Goal: Contribute content: Contribute content

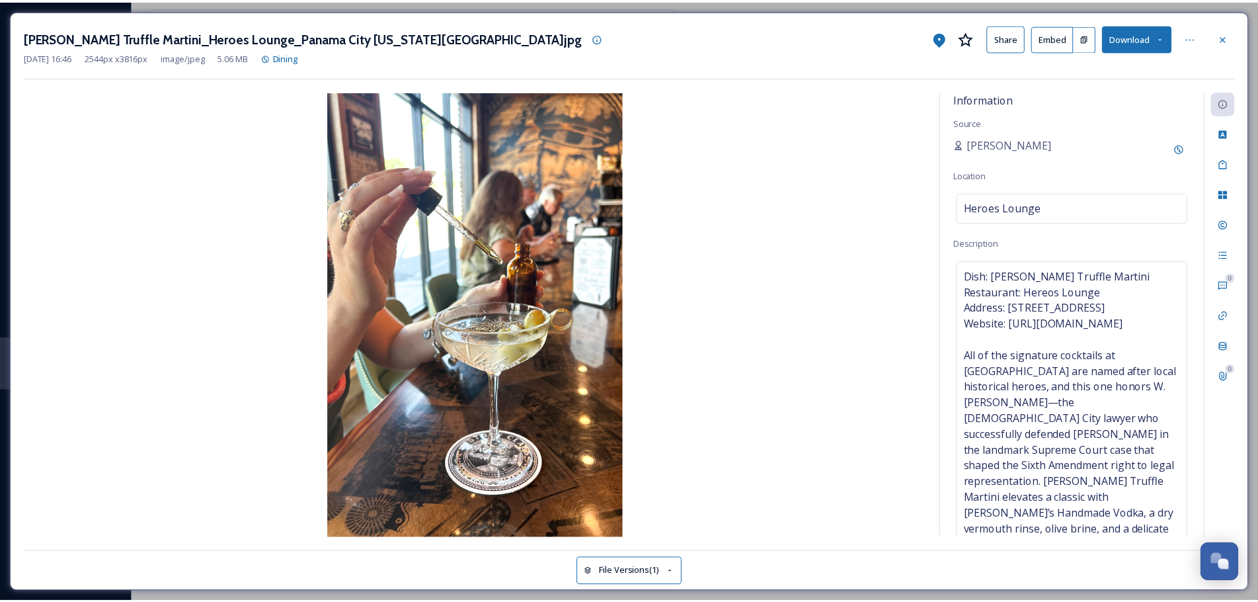
scroll to position [184, 0]
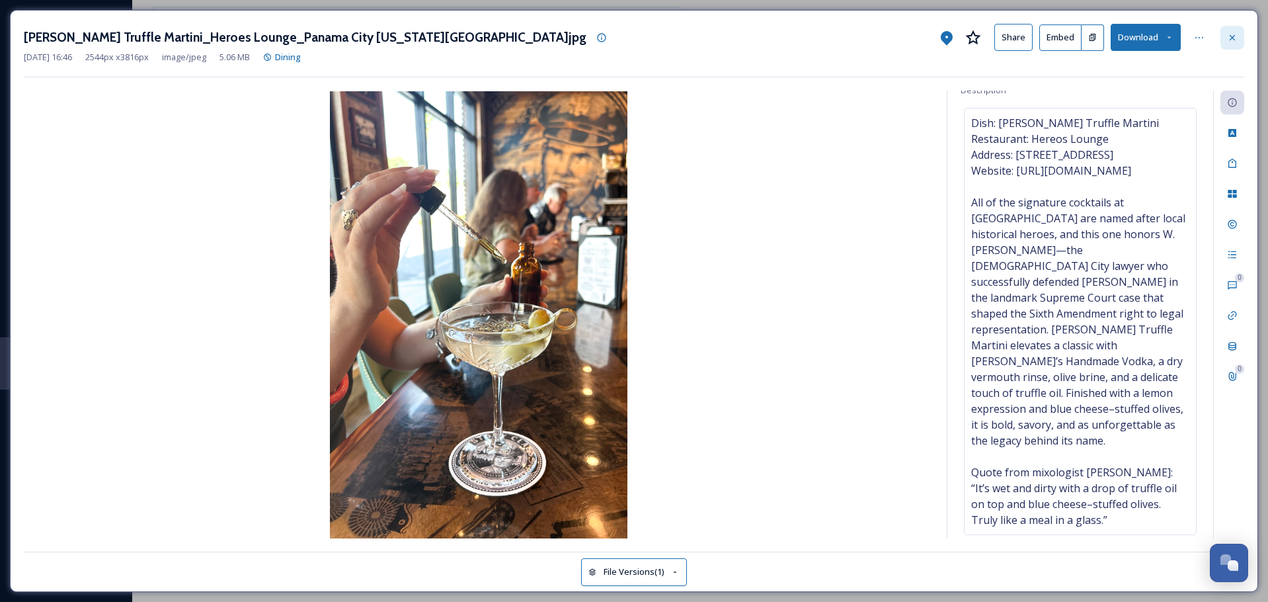
click at [1237, 41] on icon at bounding box center [1232, 37] width 11 height 11
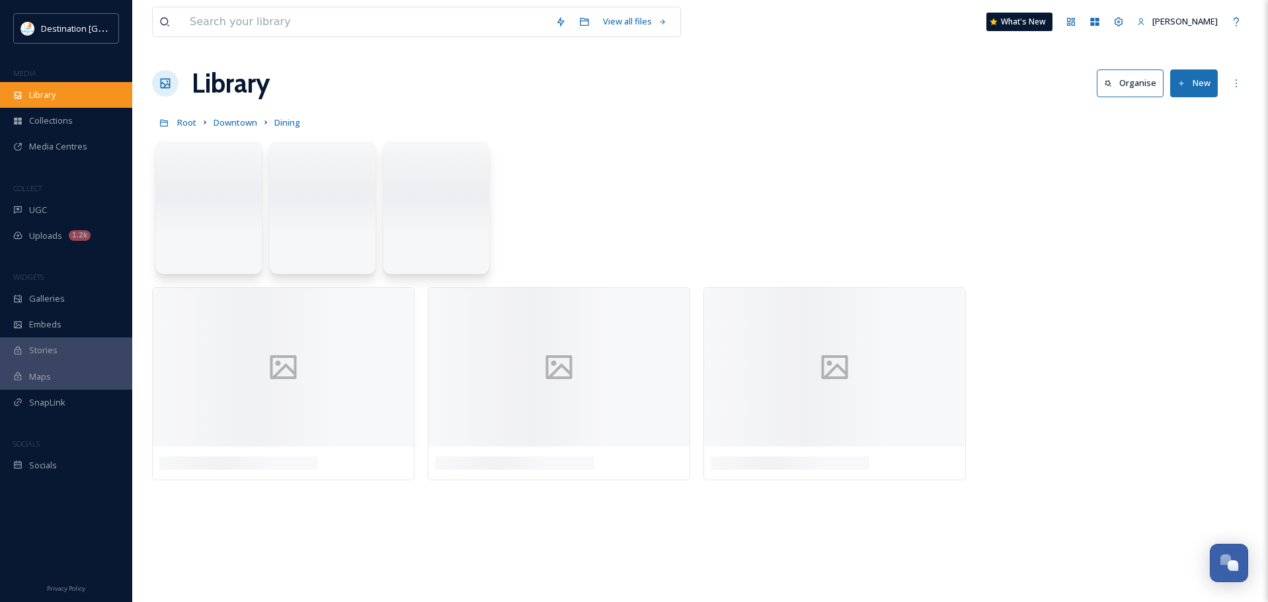
click at [48, 98] on span "Library" at bounding box center [42, 95] width 26 height 13
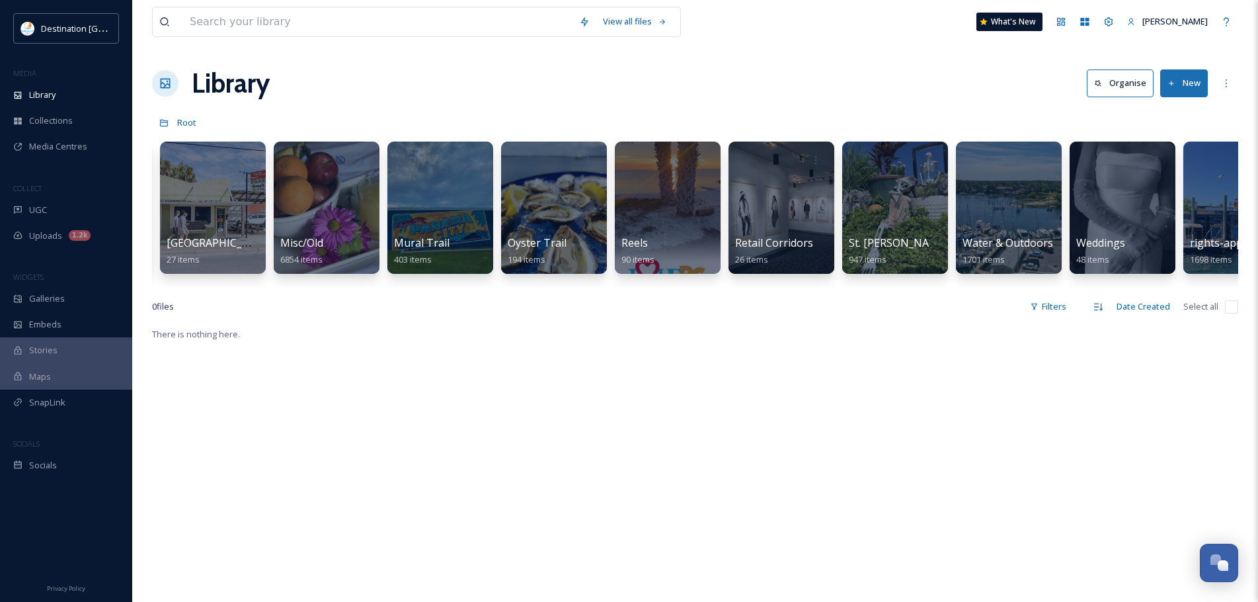
scroll to position [0, 1074]
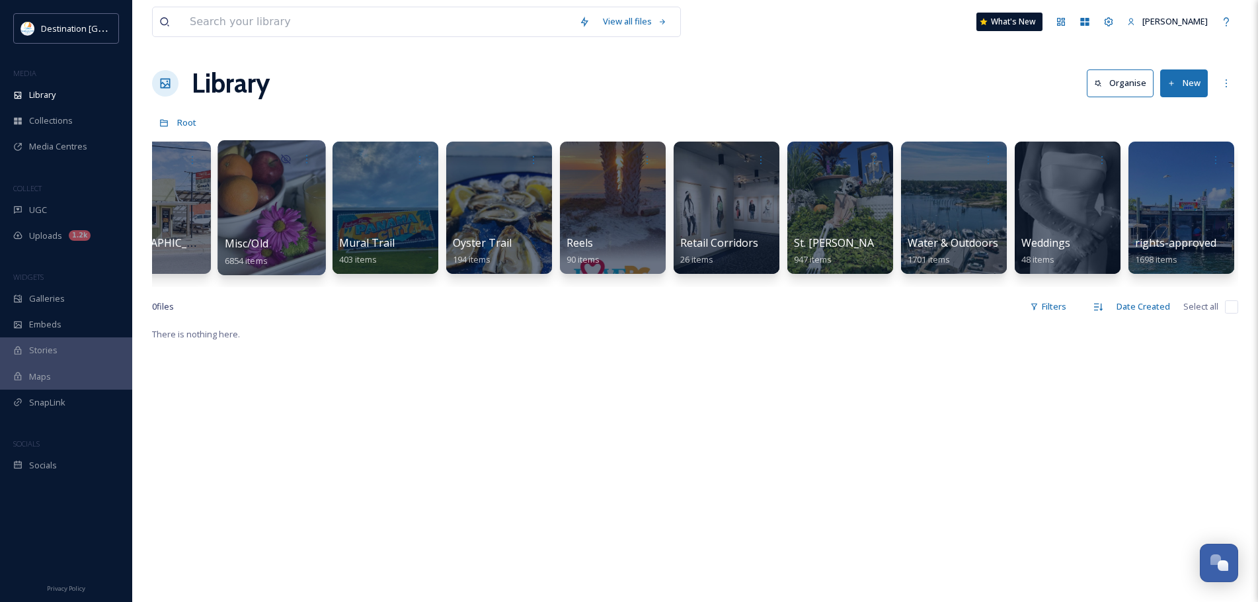
click at [295, 206] on div at bounding box center [271, 207] width 108 height 135
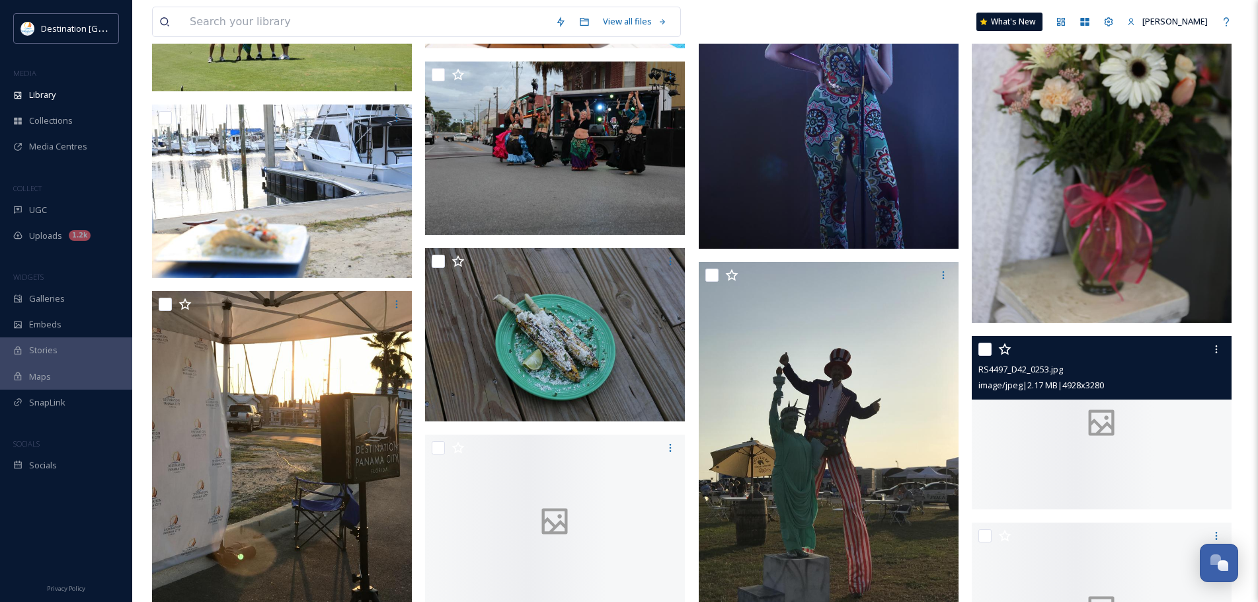
scroll to position [3768, 0]
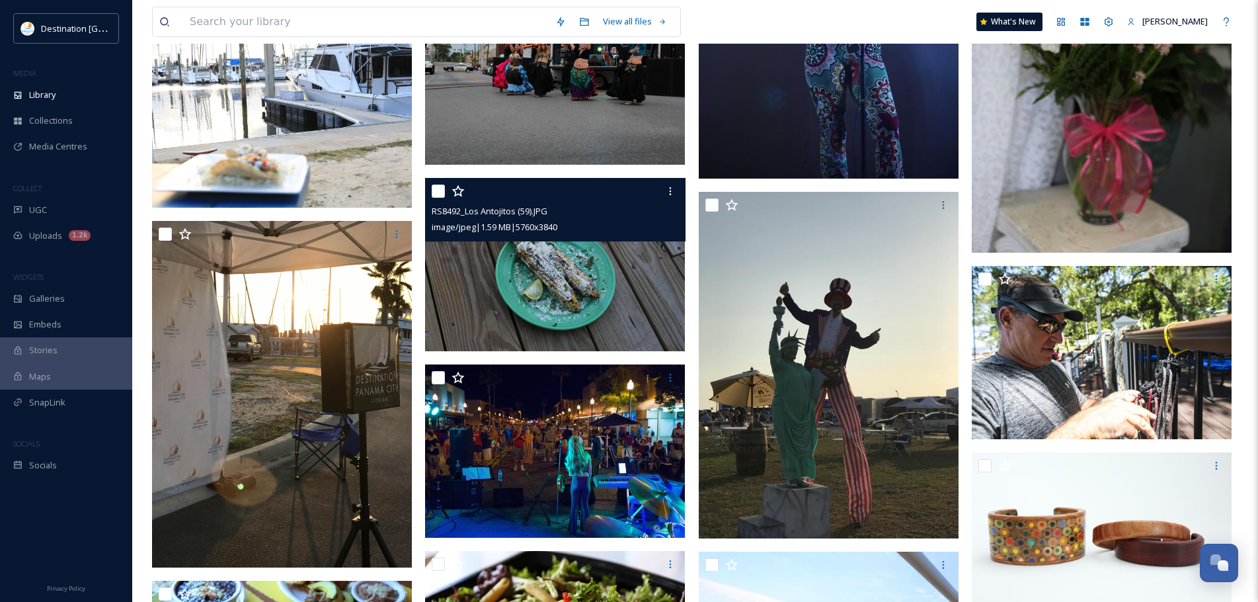
click at [628, 306] on img at bounding box center [555, 264] width 260 height 173
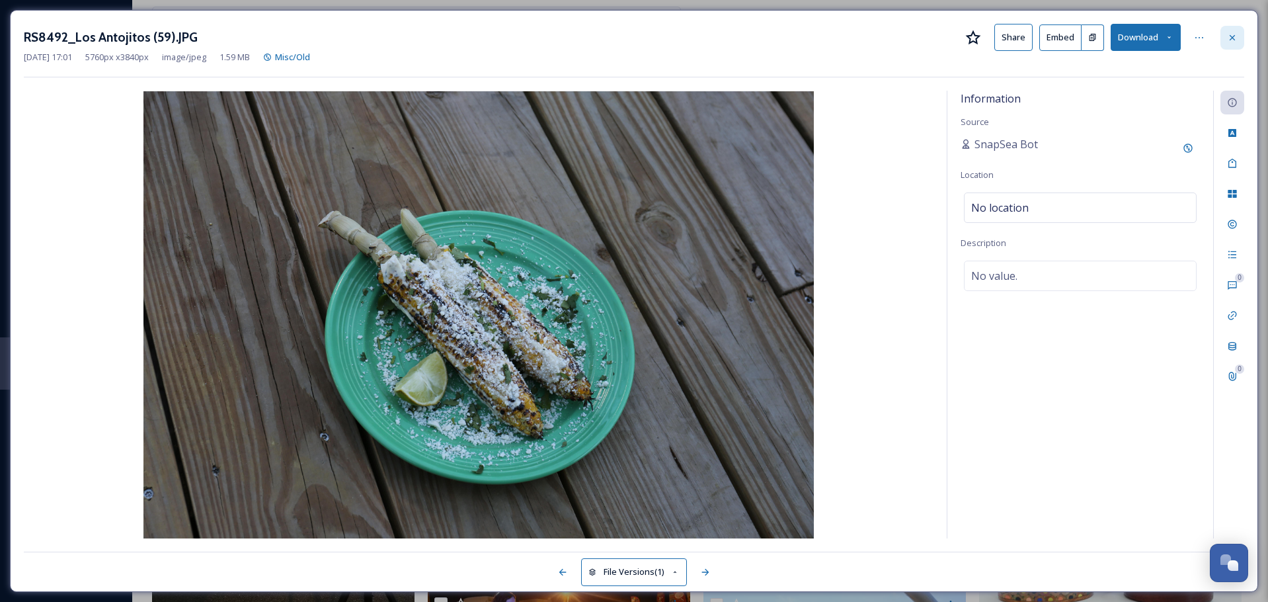
click at [1234, 32] on icon at bounding box center [1232, 37] width 11 height 11
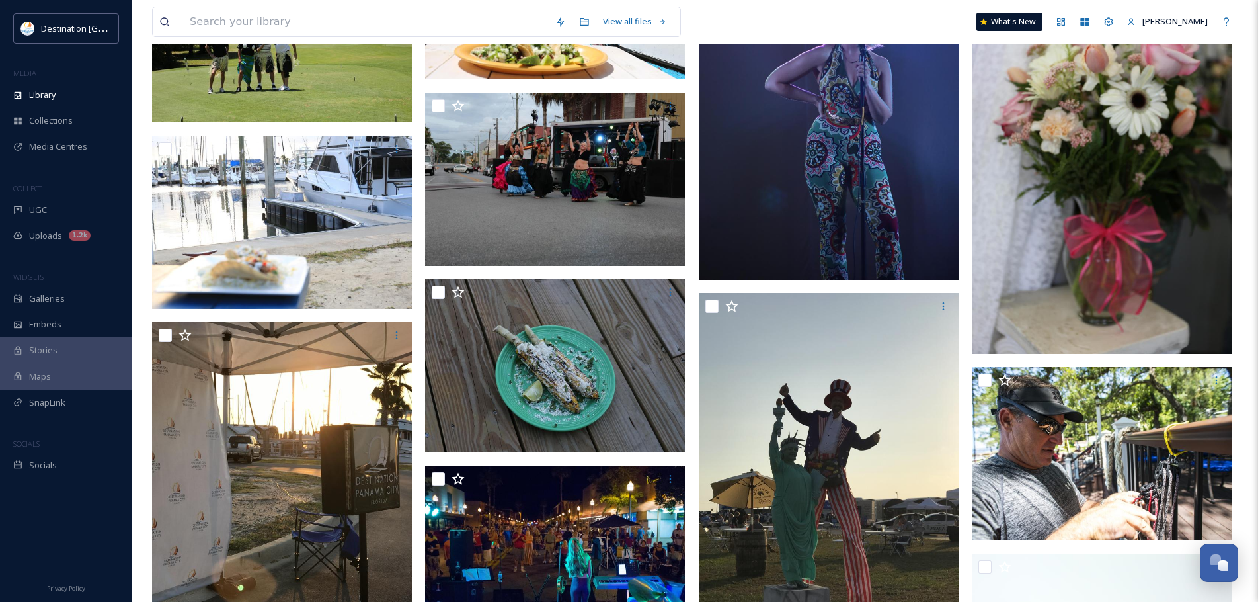
scroll to position [3125, 0]
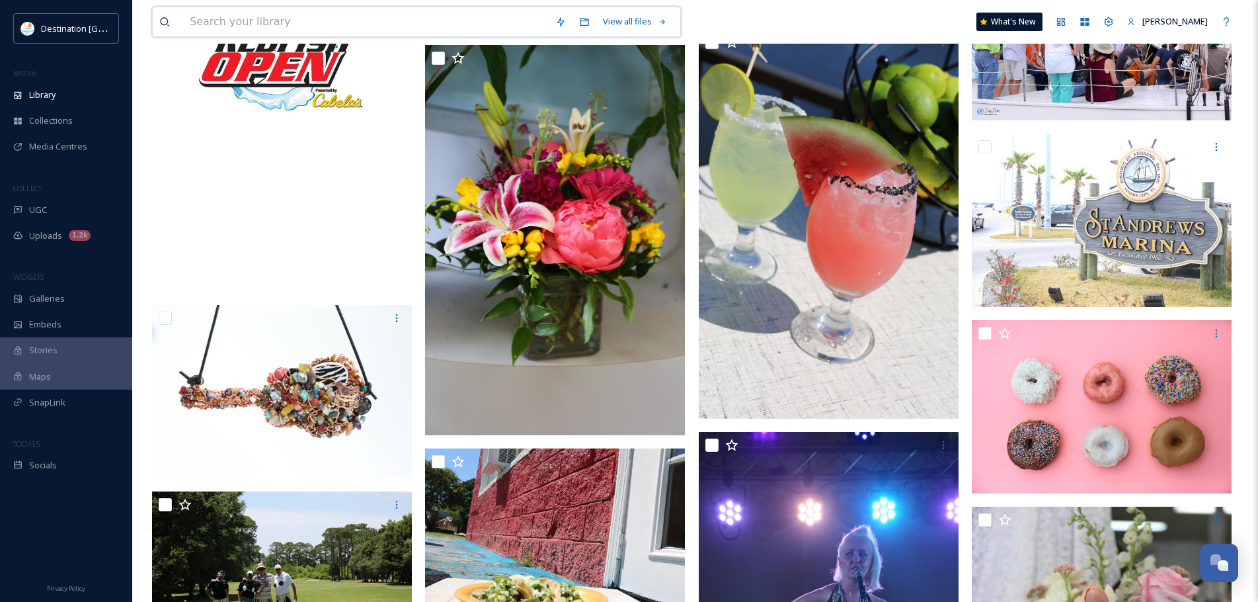
click at [323, 15] on input at bounding box center [366, 21] width 366 height 29
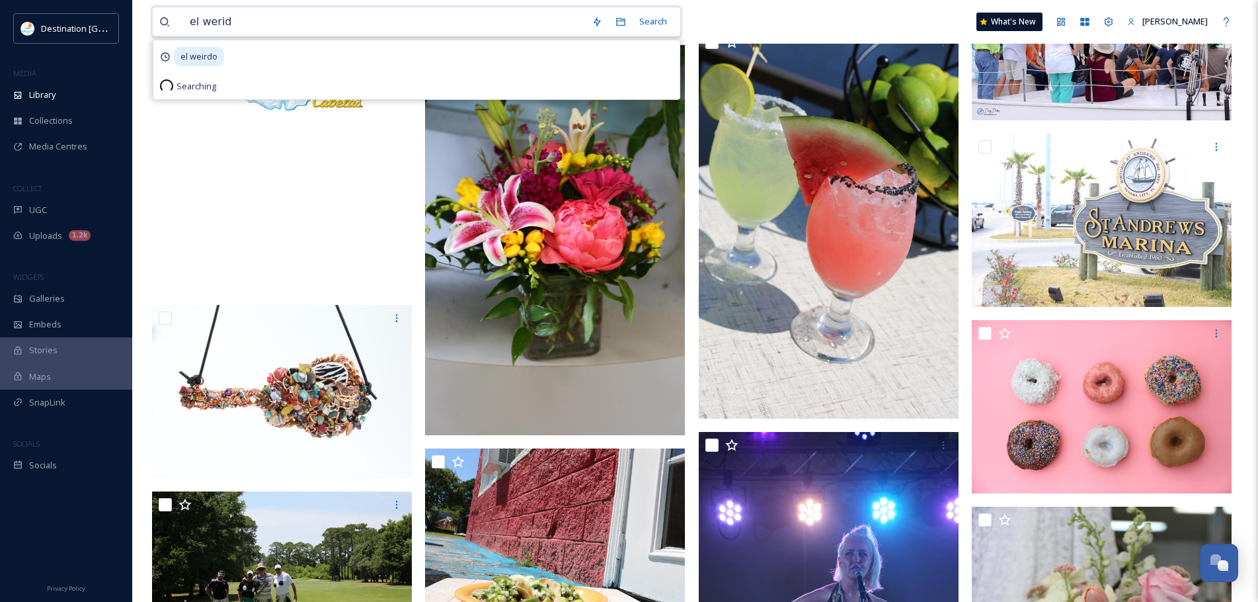
type input "el werido"
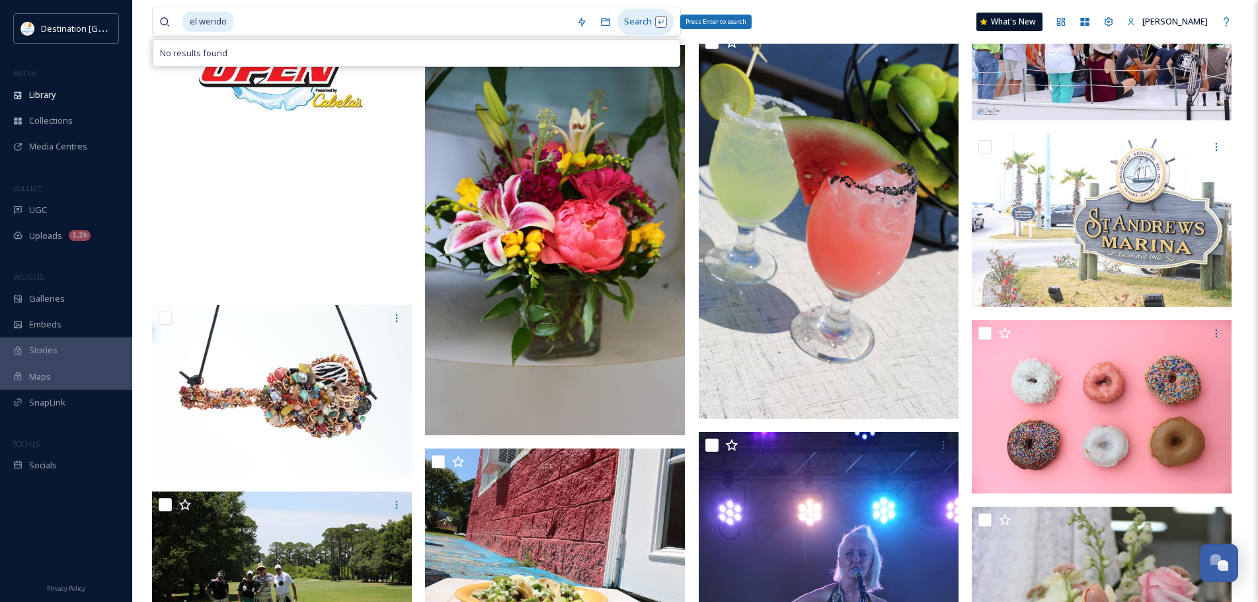
click at [644, 15] on div "Search Press Enter to search" at bounding box center [645, 22] width 56 height 26
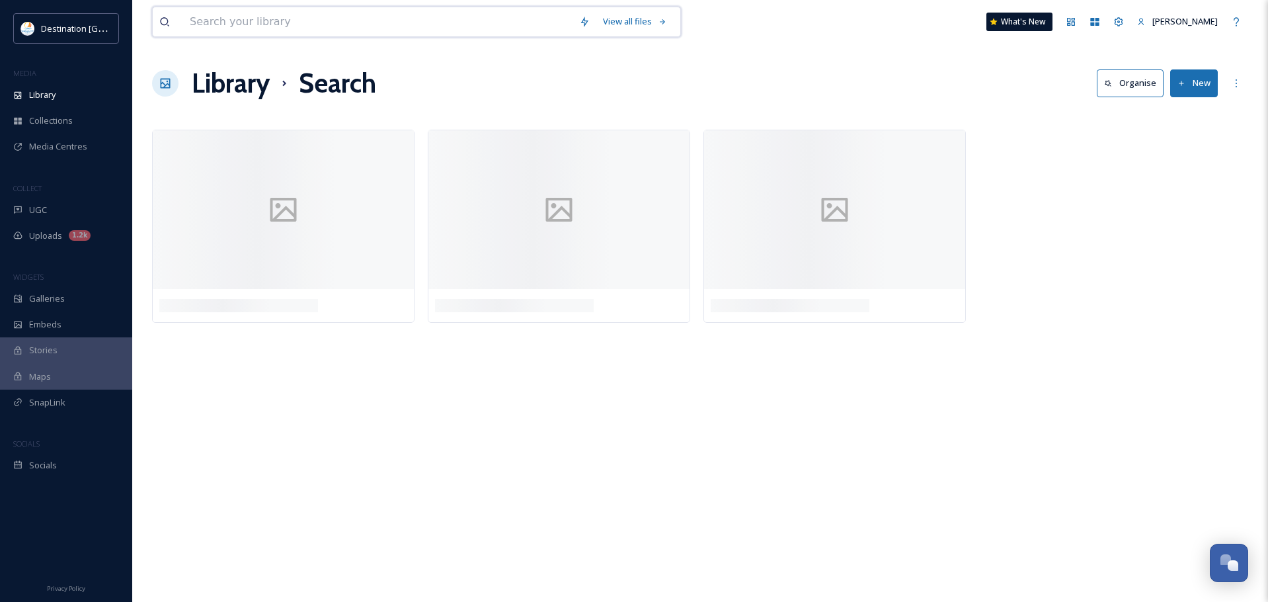
click at [261, 32] on input at bounding box center [377, 21] width 389 height 29
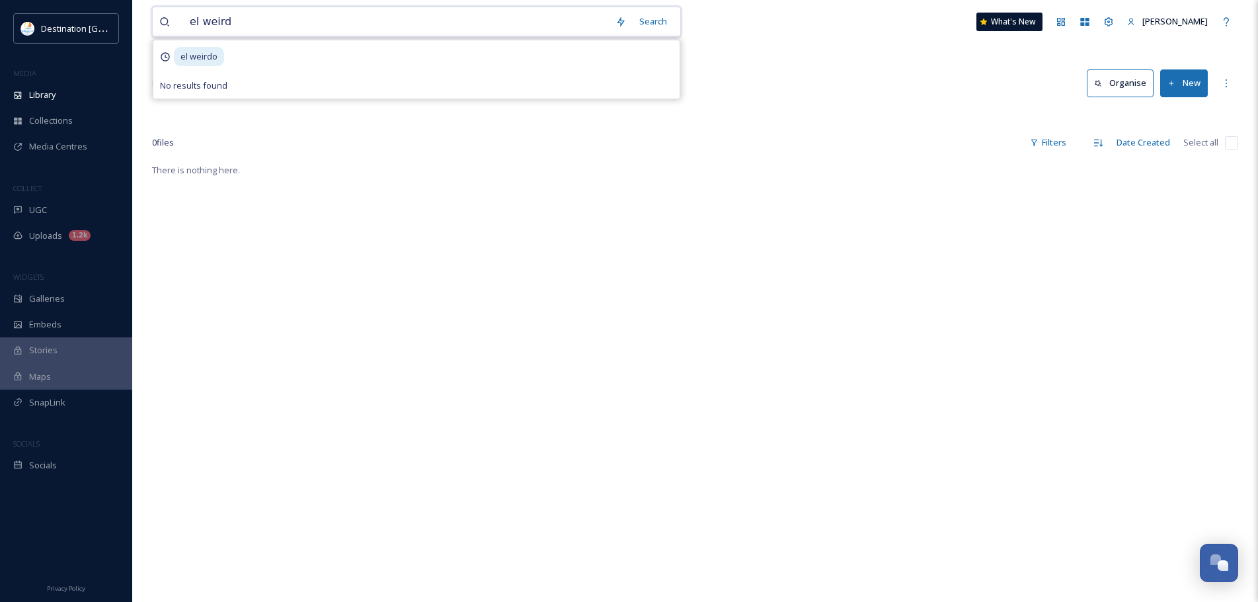
type input "el weirdo"
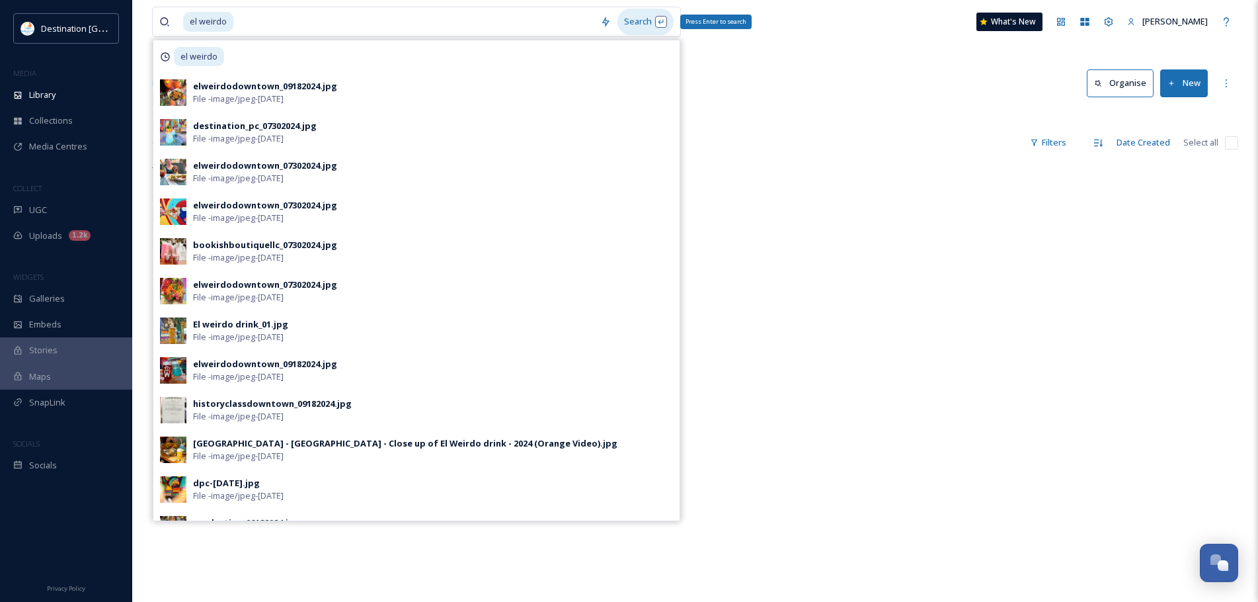
click at [636, 21] on div "Search Press Enter to search" at bounding box center [645, 22] width 56 height 26
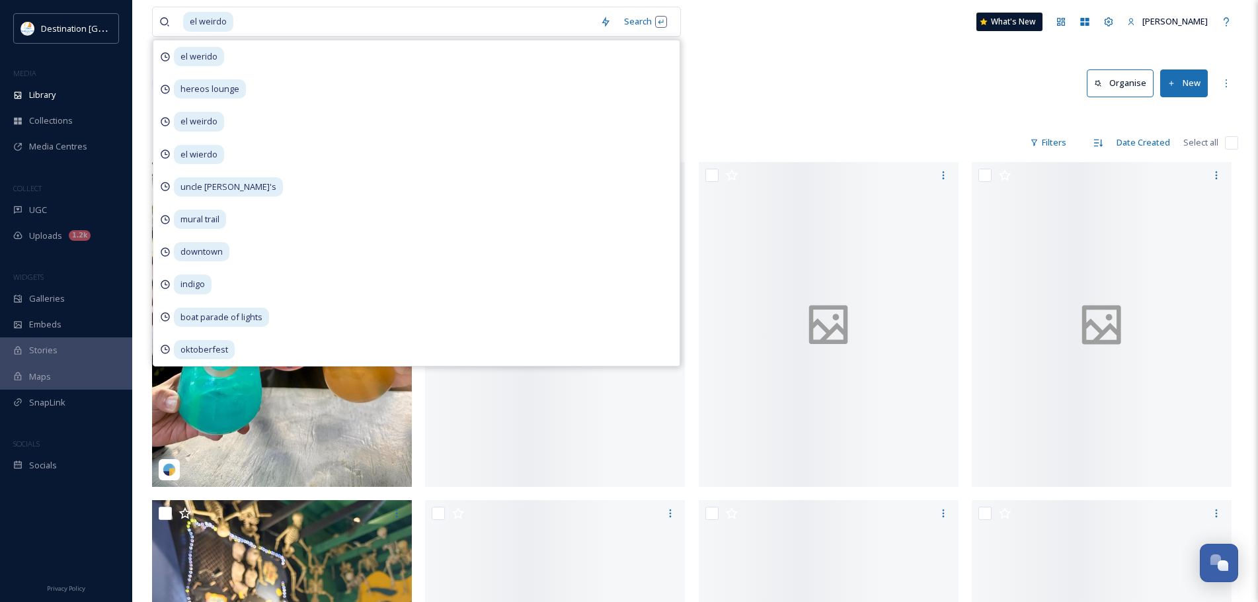
click at [799, 96] on div "Library Search Organise New" at bounding box center [695, 83] width 1086 height 40
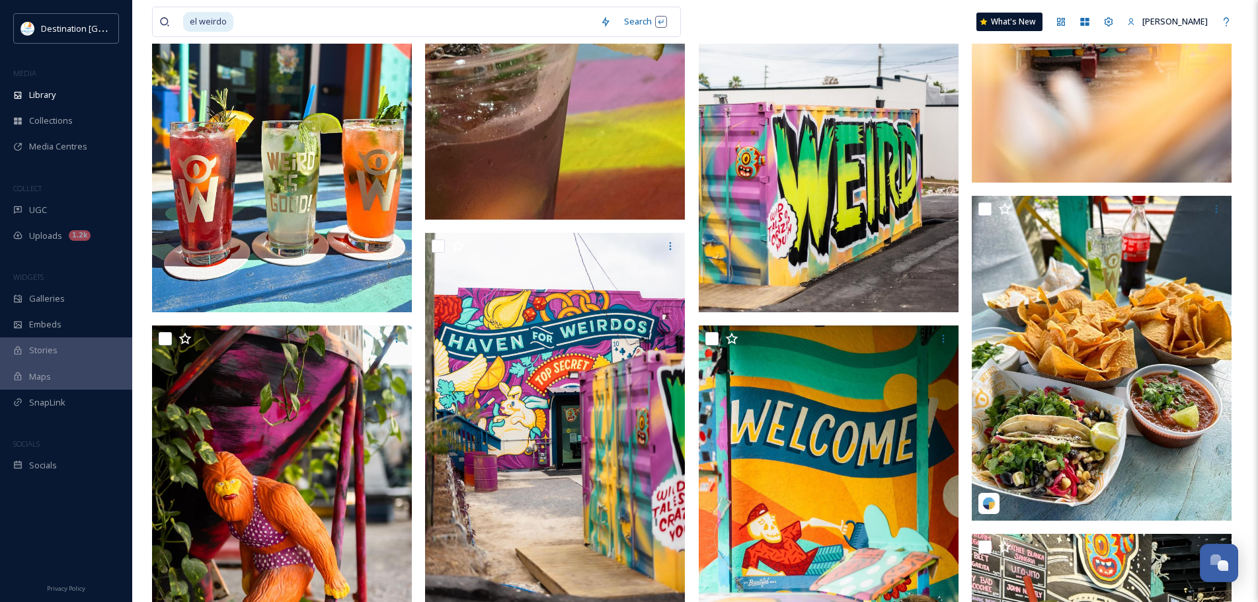
scroll to position [5619, 0]
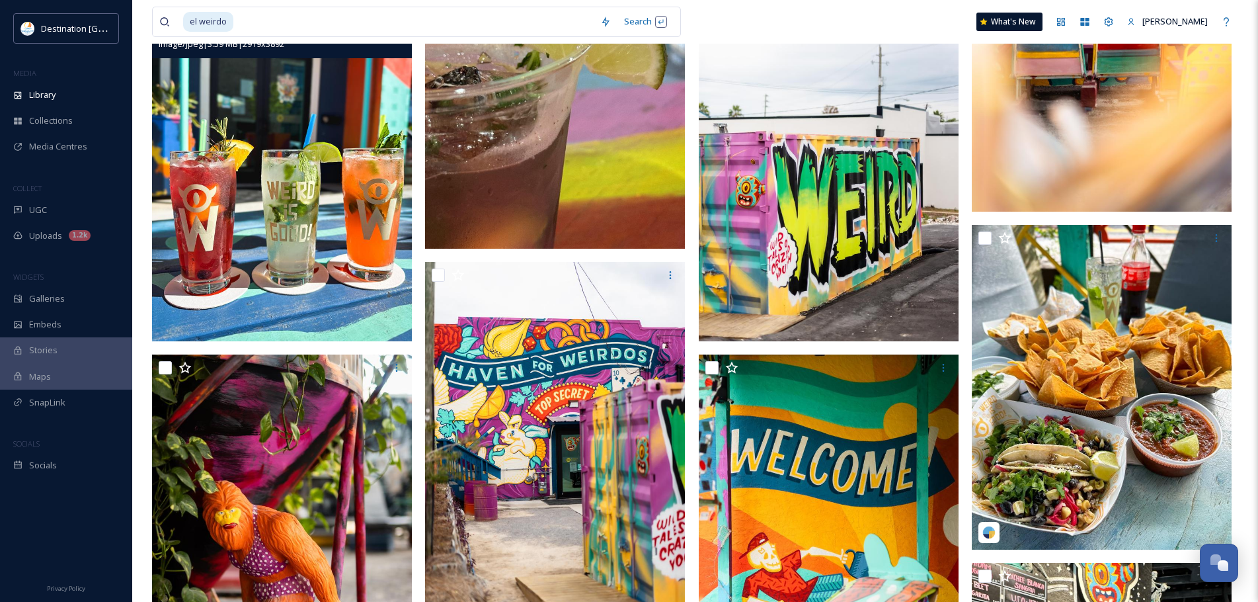
click at [344, 230] on img at bounding box center [282, 168] width 260 height 346
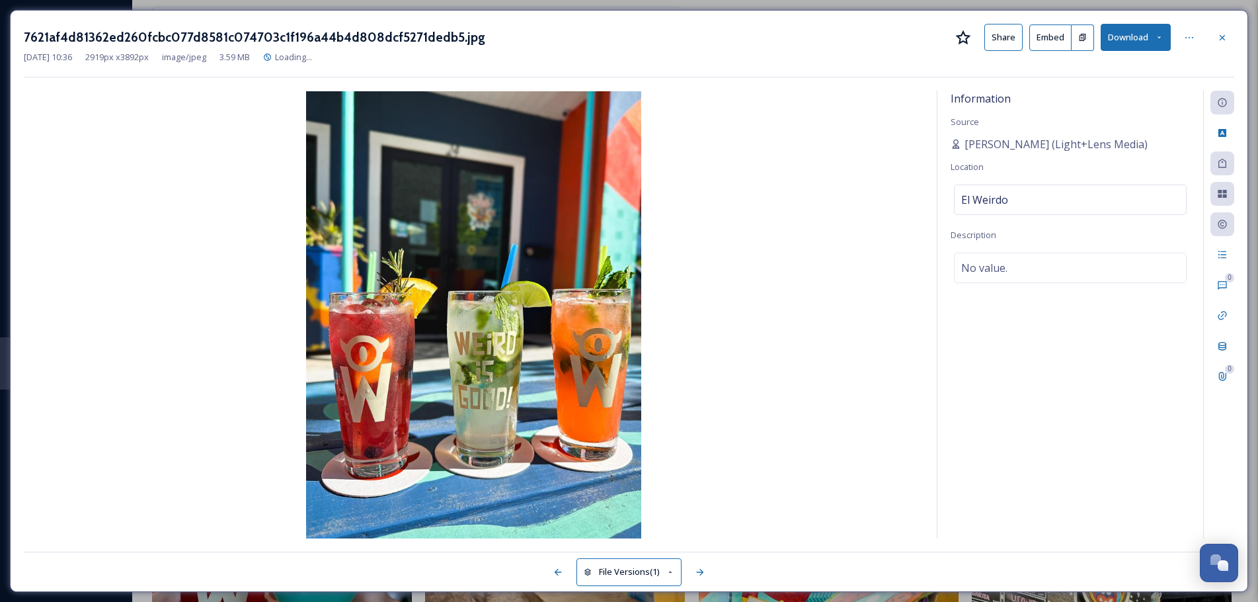
scroll to position [5260, 0]
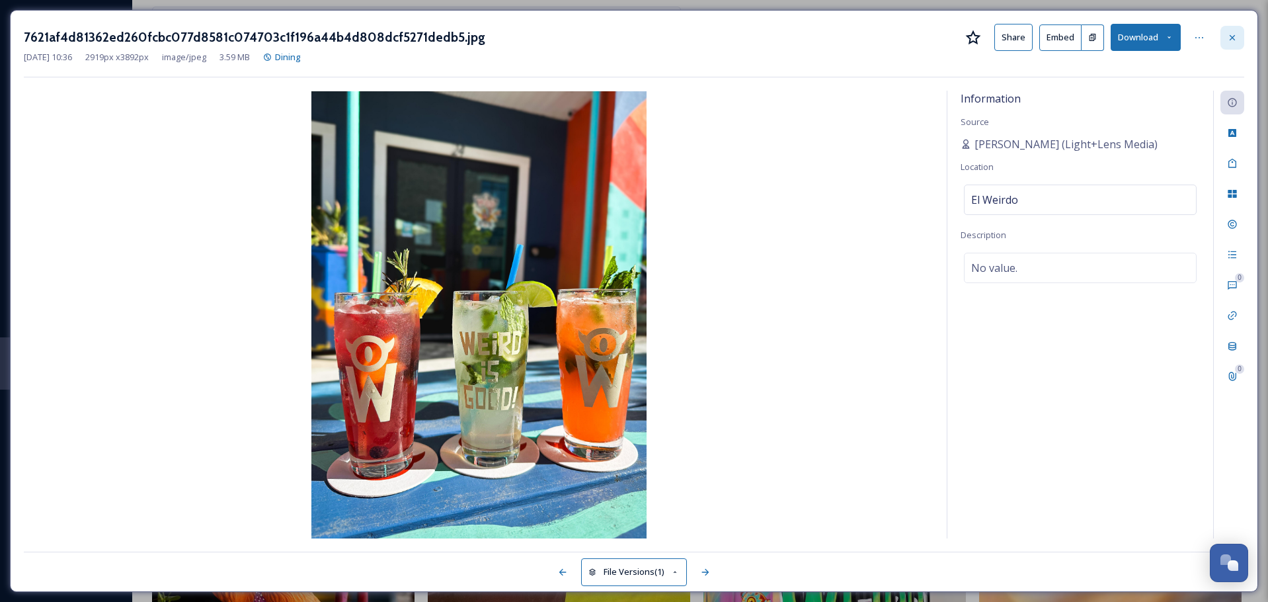
click at [1231, 31] on div at bounding box center [1232, 38] width 24 height 24
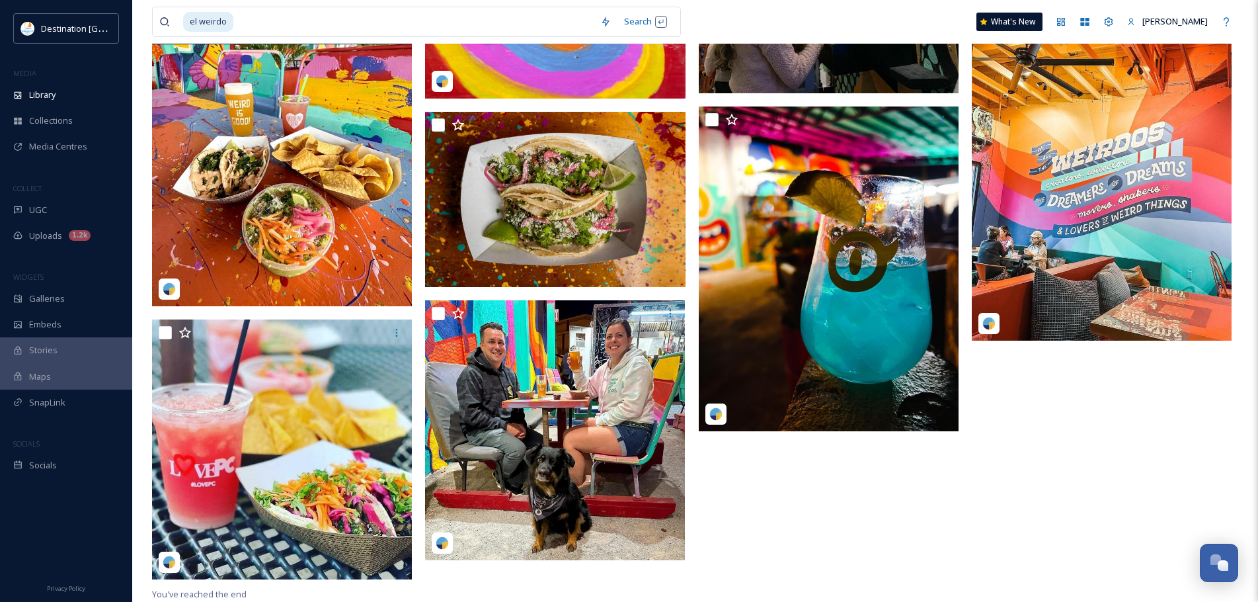
scroll to position [8312, 0]
click at [70, 233] on div "1.2k" at bounding box center [80, 235] width 22 height 11
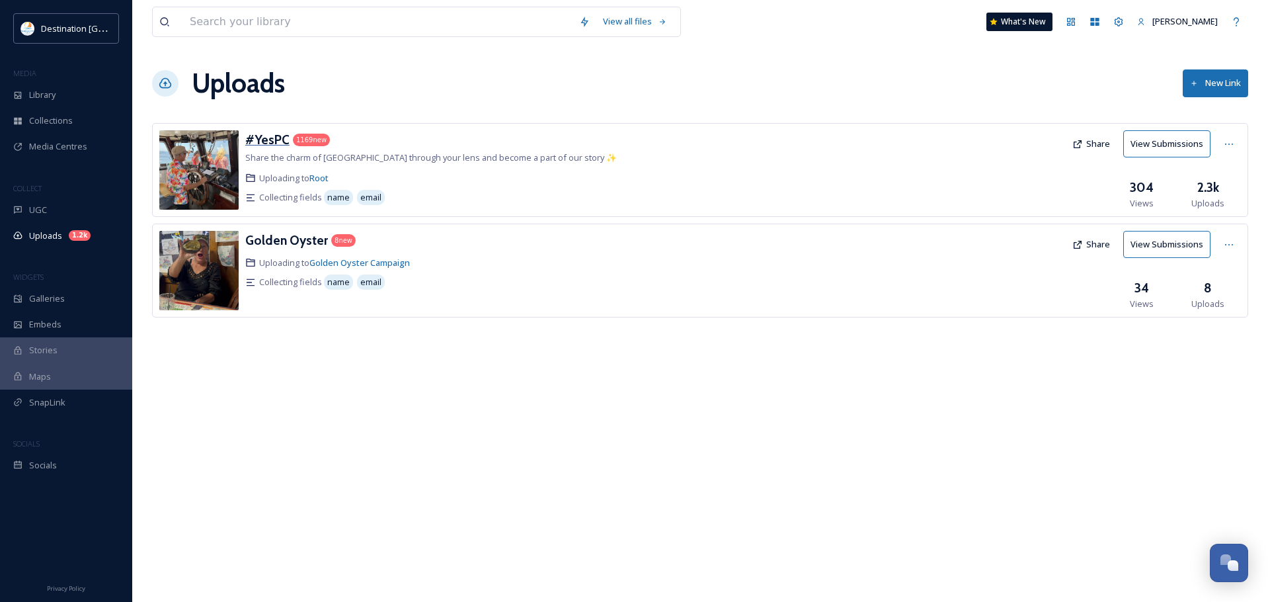
click at [264, 138] on h3 "#YesPC" at bounding box center [267, 140] width 44 height 16
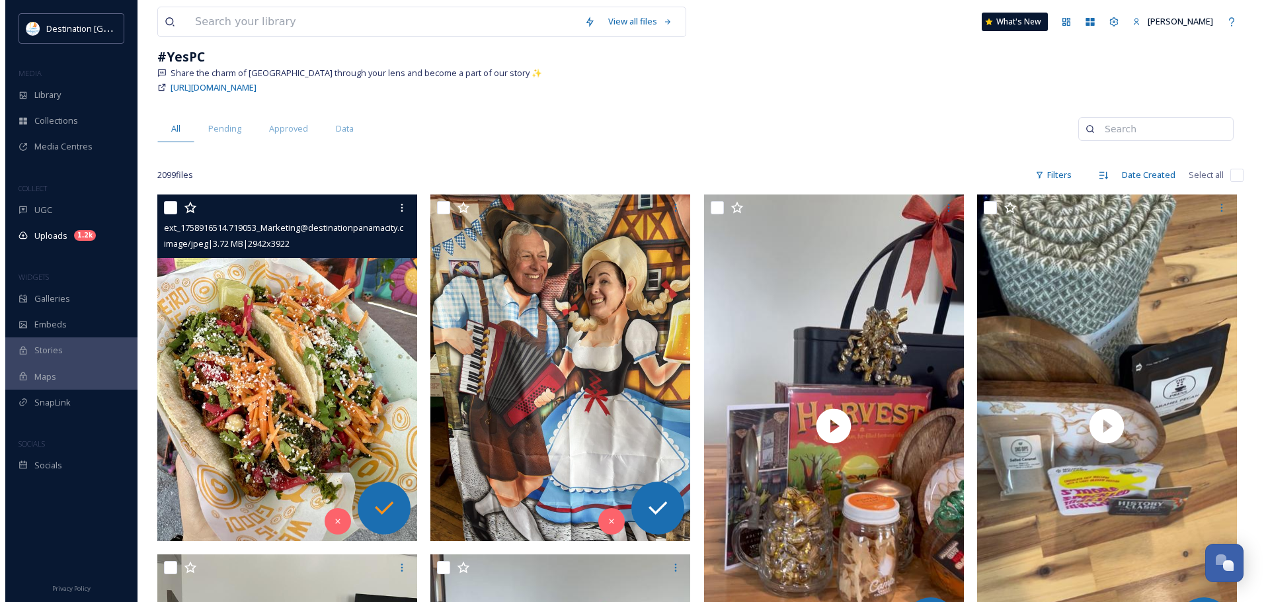
scroll to position [132, 0]
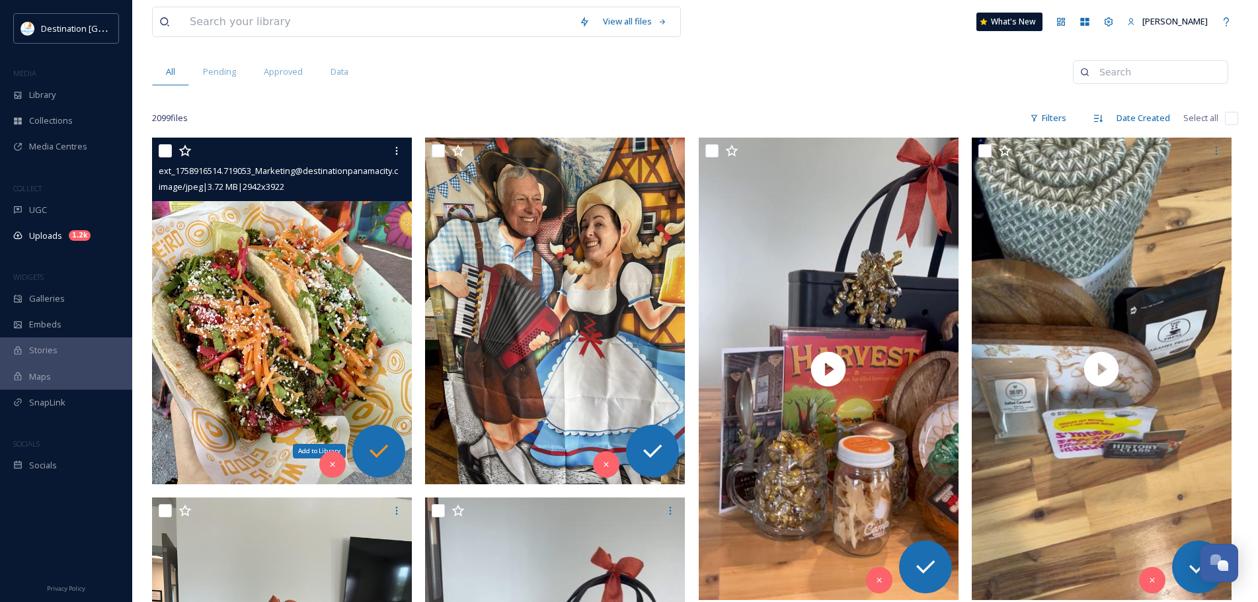
click at [370, 446] on icon at bounding box center [379, 451] width 26 height 26
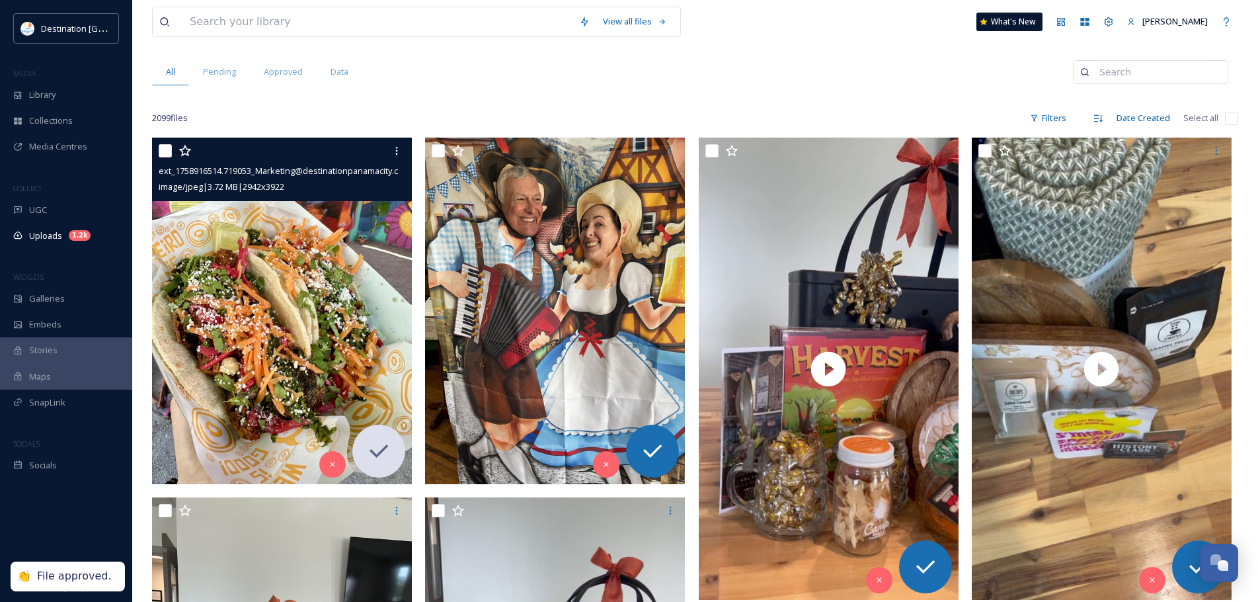
click at [167, 152] on input "checkbox" at bounding box center [165, 150] width 13 height 13
checkbox input "true"
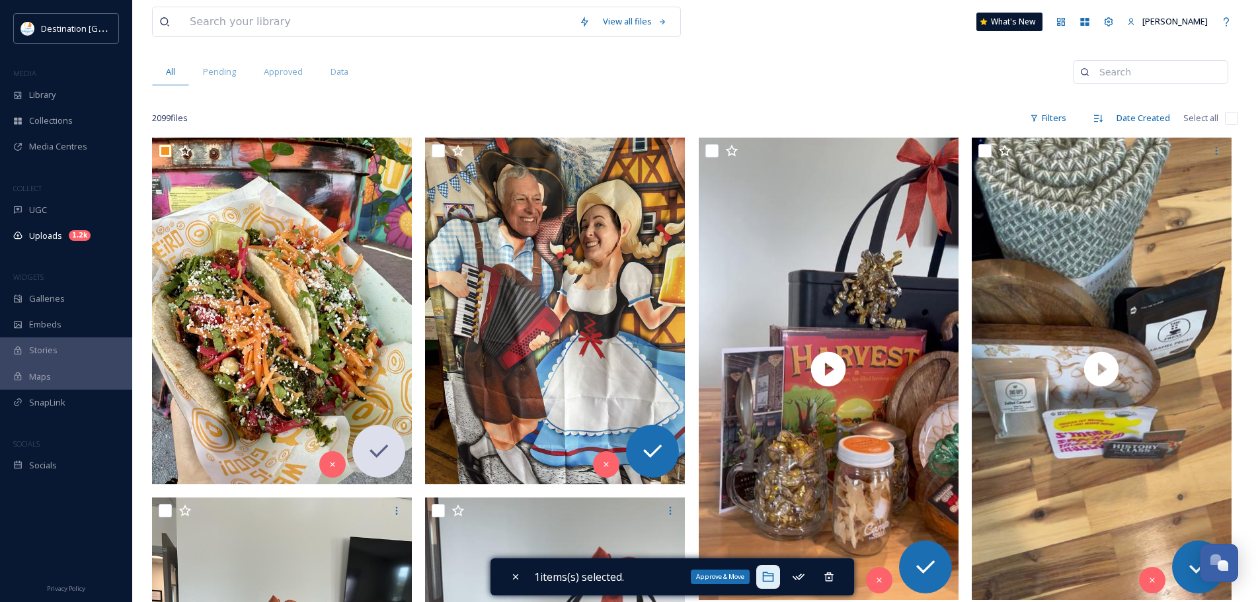
click at [775, 578] on icon at bounding box center [768, 576] width 13 height 13
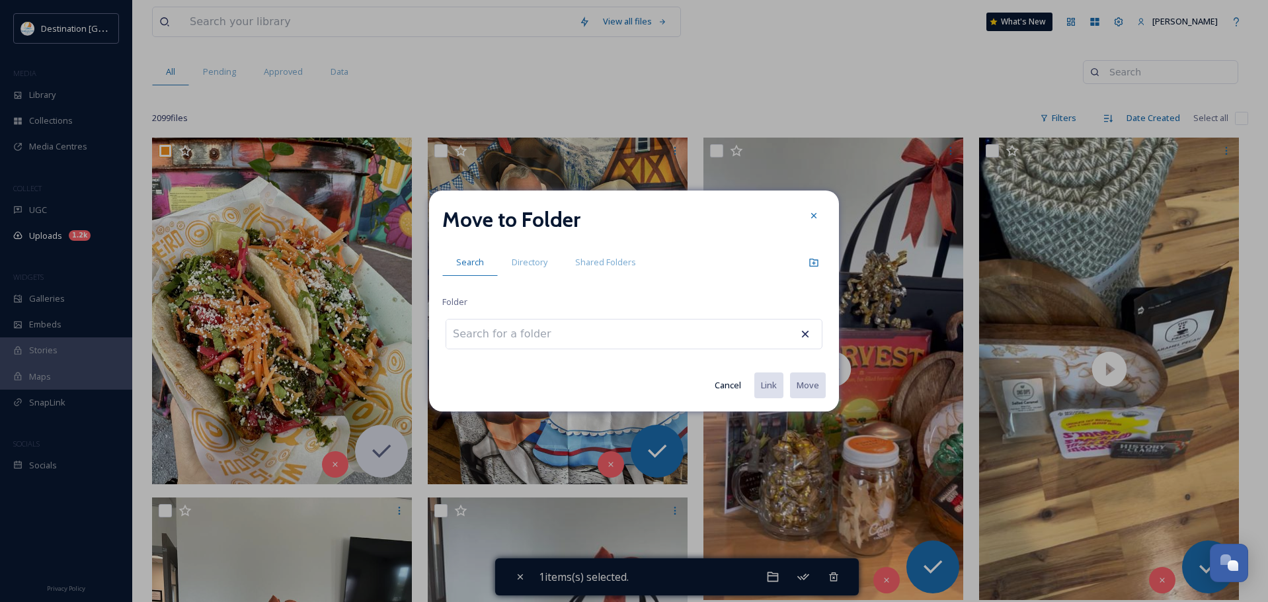
click at [530, 333] on input at bounding box center [518, 333] width 145 height 29
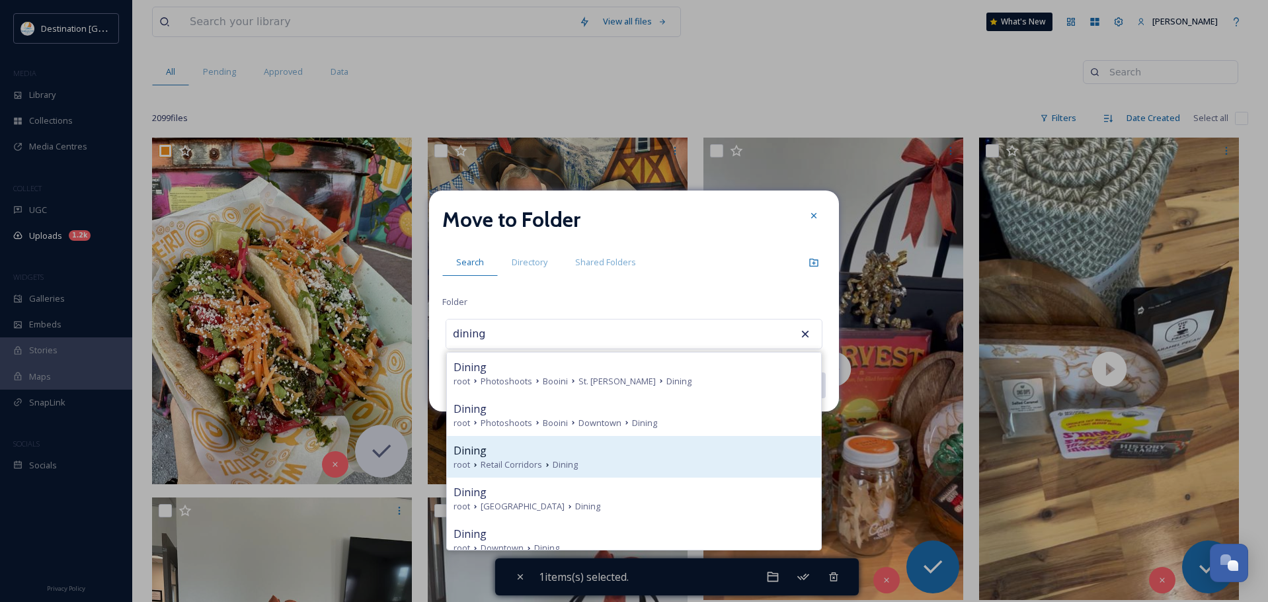
scroll to position [54, 0]
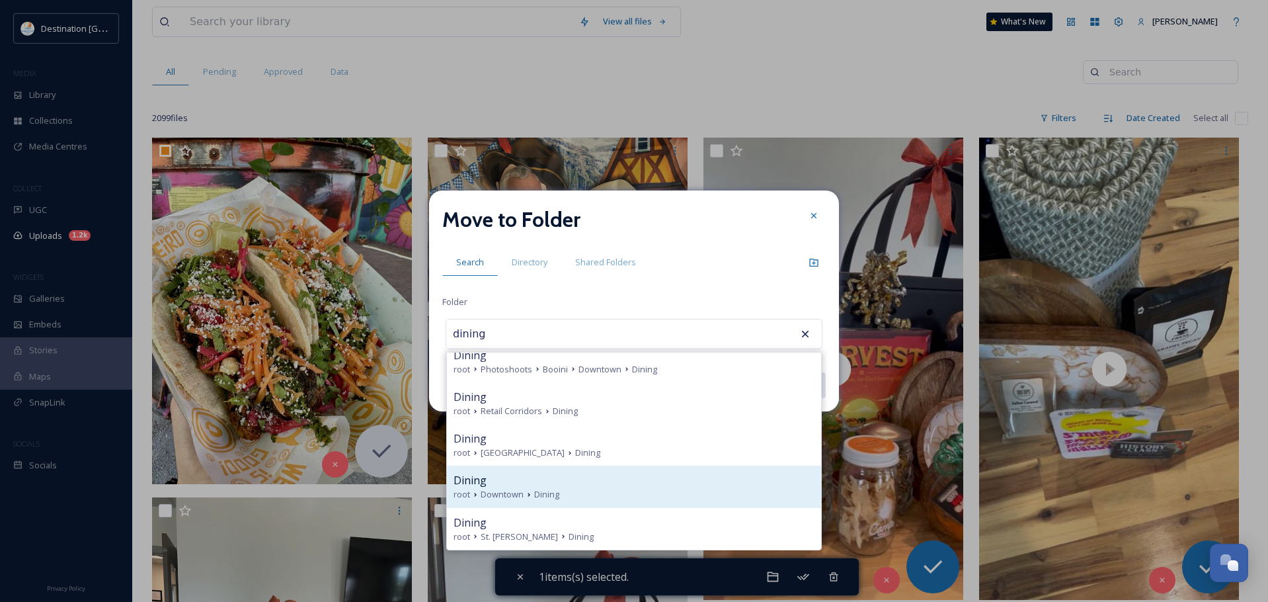
click at [652, 481] on div "Dining" at bounding box center [634, 480] width 361 height 16
type input "Dining"
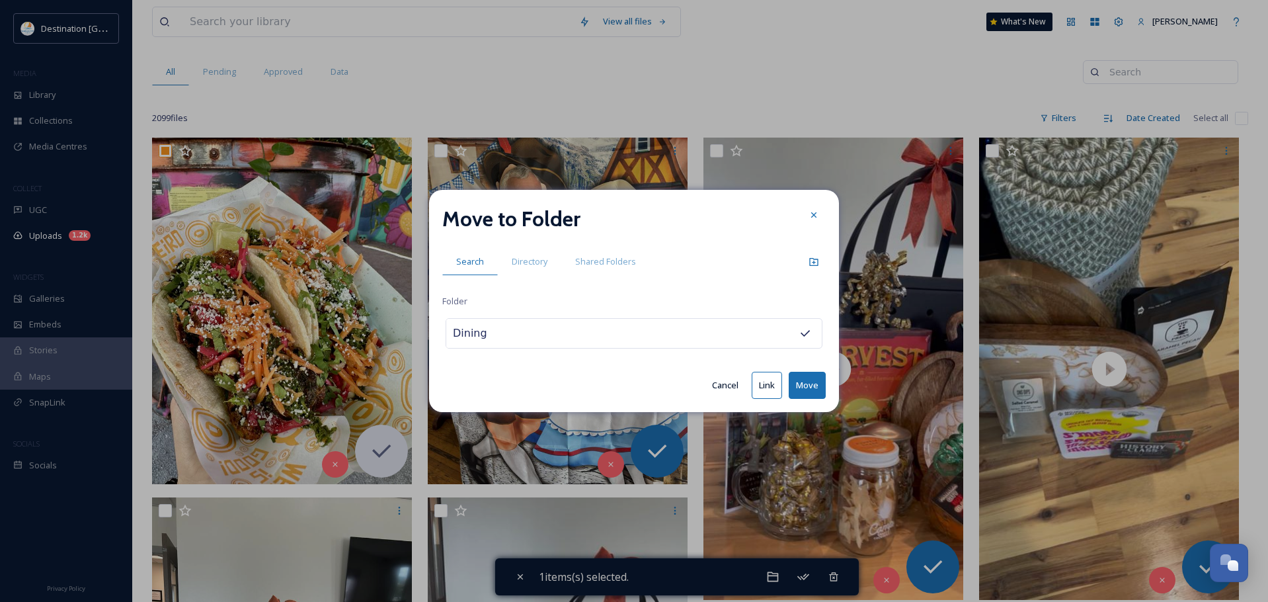
click at [807, 383] on button "Move" at bounding box center [807, 385] width 37 height 27
checkbox input "false"
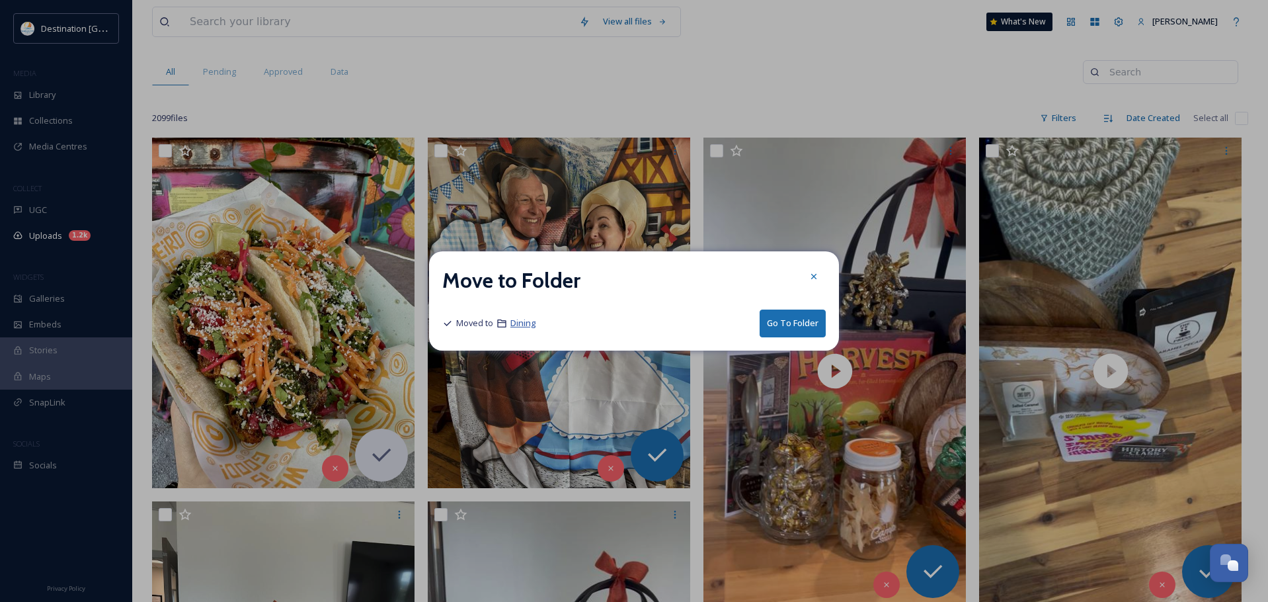
click at [530, 323] on span "Dining" at bounding box center [523, 323] width 26 height 12
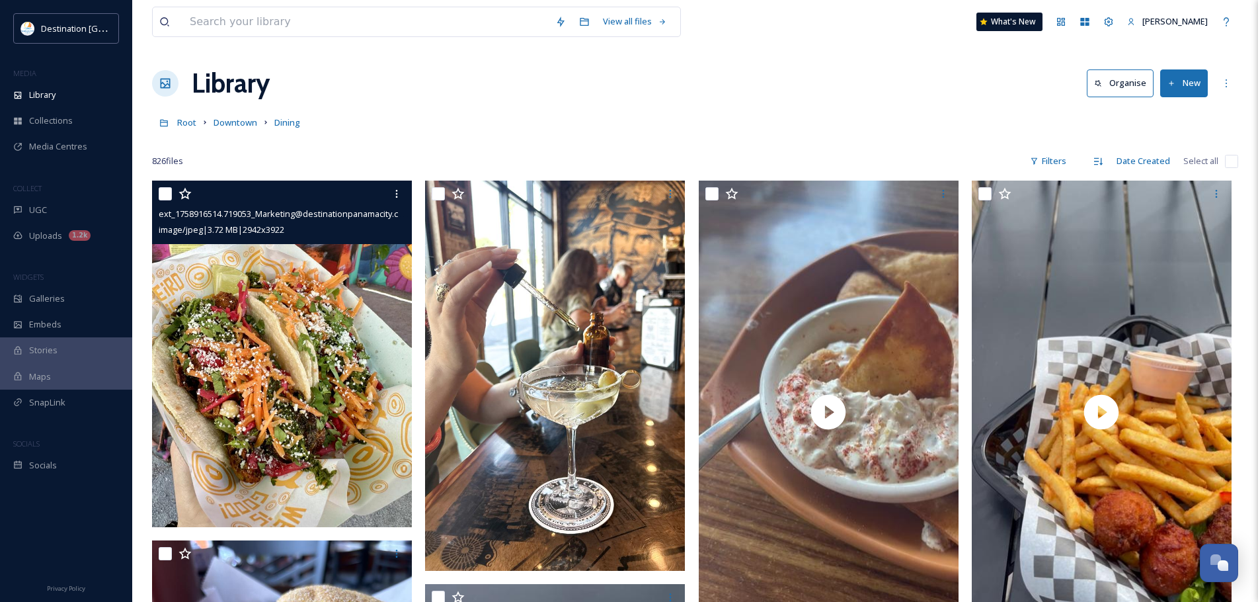
click at [321, 364] on img at bounding box center [282, 353] width 260 height 346
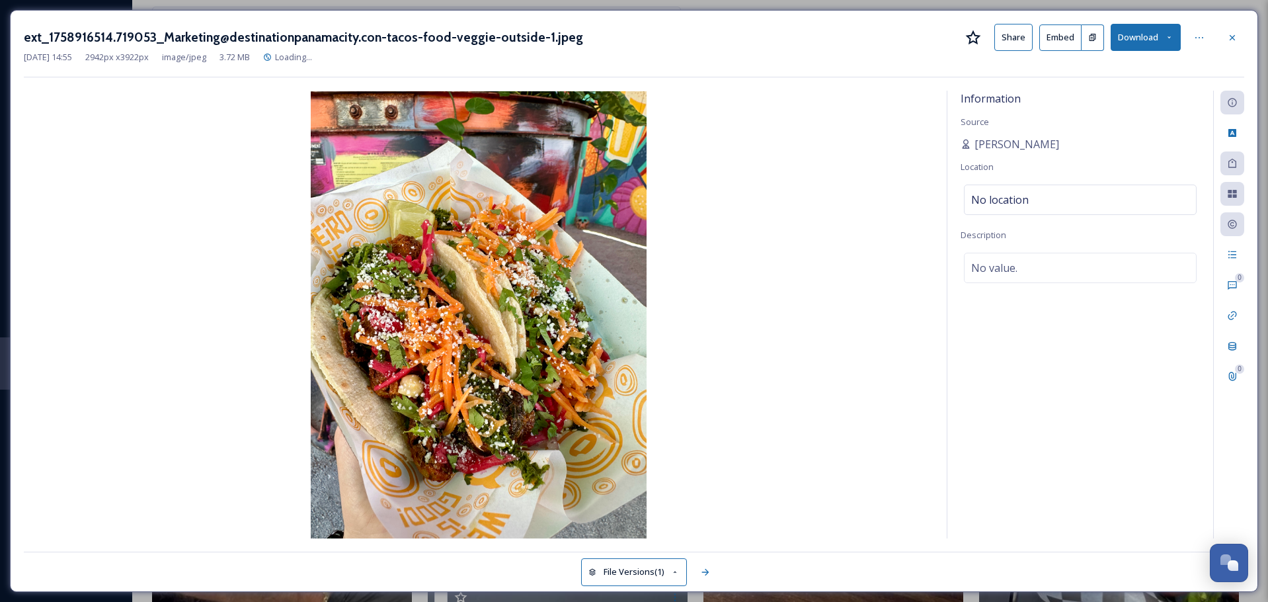
click at [371, 26] on div "ext_1758916514.719053_Marketing@destinationpanamacity.con-tacos-food-veggie-out…" at bounding box center [634, 37] width 1220 height 27
click at [1025, 194] on span "No location" at bounding box center [1000, 200] width 58 height 16
click at [1025, 194] on input at bounding box center [1080, 199] width 231 height 29
type input "E"
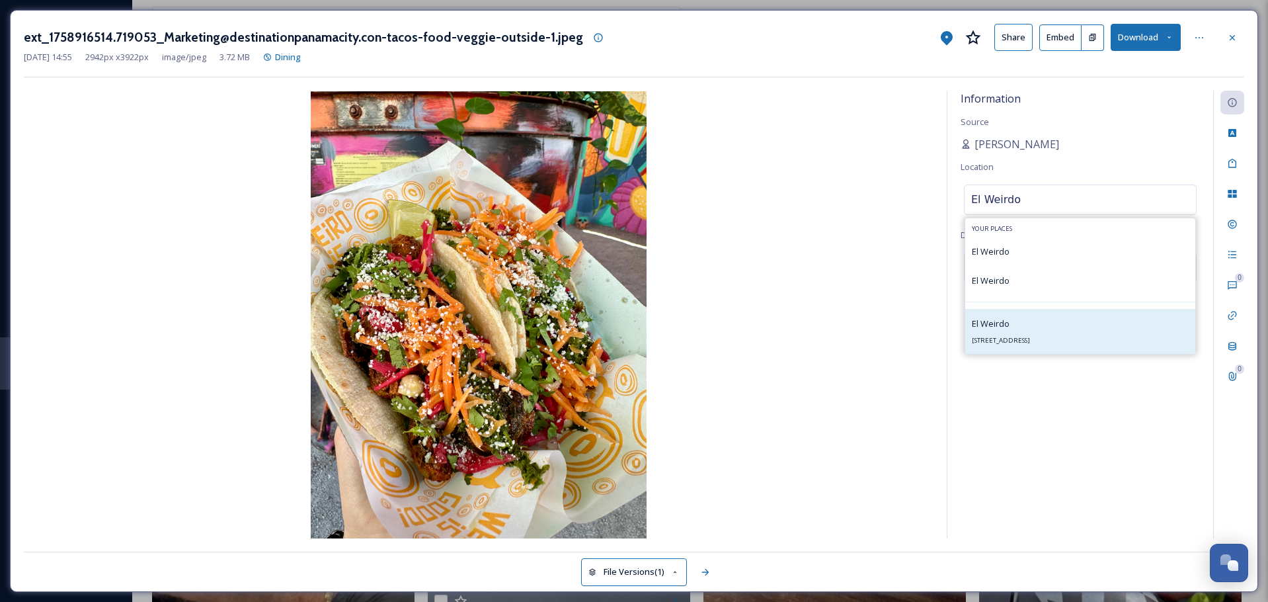
type input "El Weirdo"
click at [1030, 334] on div "El Weirdo [STREET_ADDRESS]" at bounding box center [1001, 331] width 58 height 32
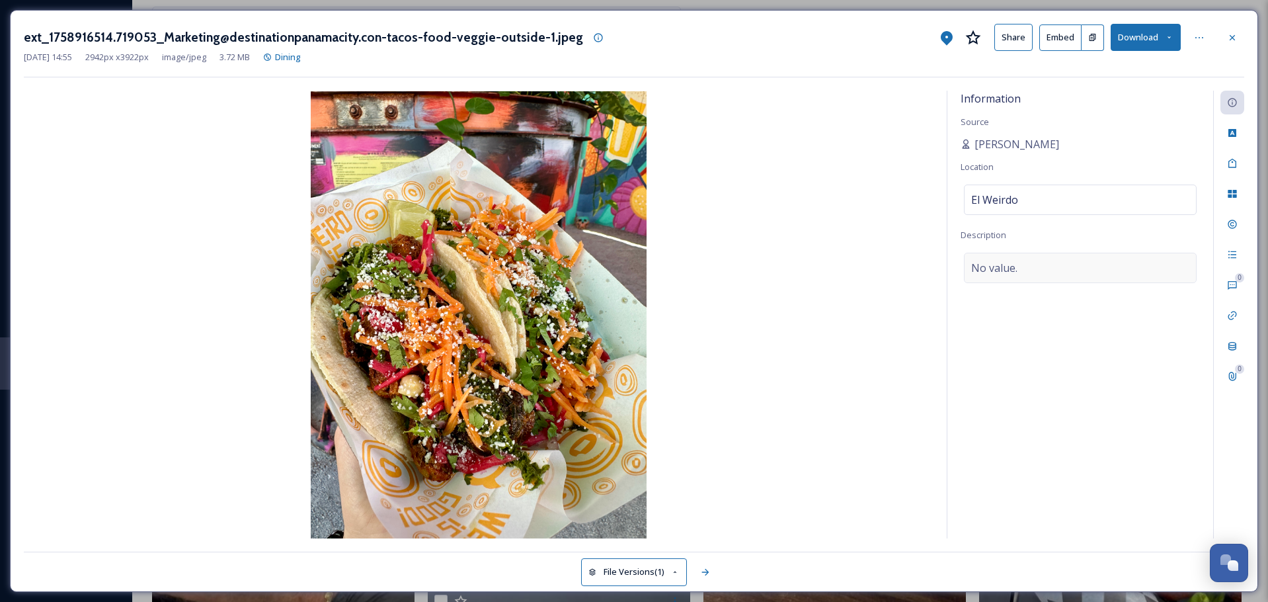
click at [992, 268] on span "No value." at bounding box center [994, 268] width 46 height 16
click at [1000, 289] on textarea at bounding box center [1080, 308] width 239 height 110
type textarea "E"
click at [1041, 303] on textarea "Dish: Veggie Tacos Restaurant: El Weirdo Address:" at bounding box center [1080, 308] width 239 height 110
click at [1174, 299] on textarea "Dish: Veggie Tacos Restaurant: El Weirdo Address: [STREET_ADDRESS][US_STATE]" at bounding box center [1080, 308] width 239 height 110
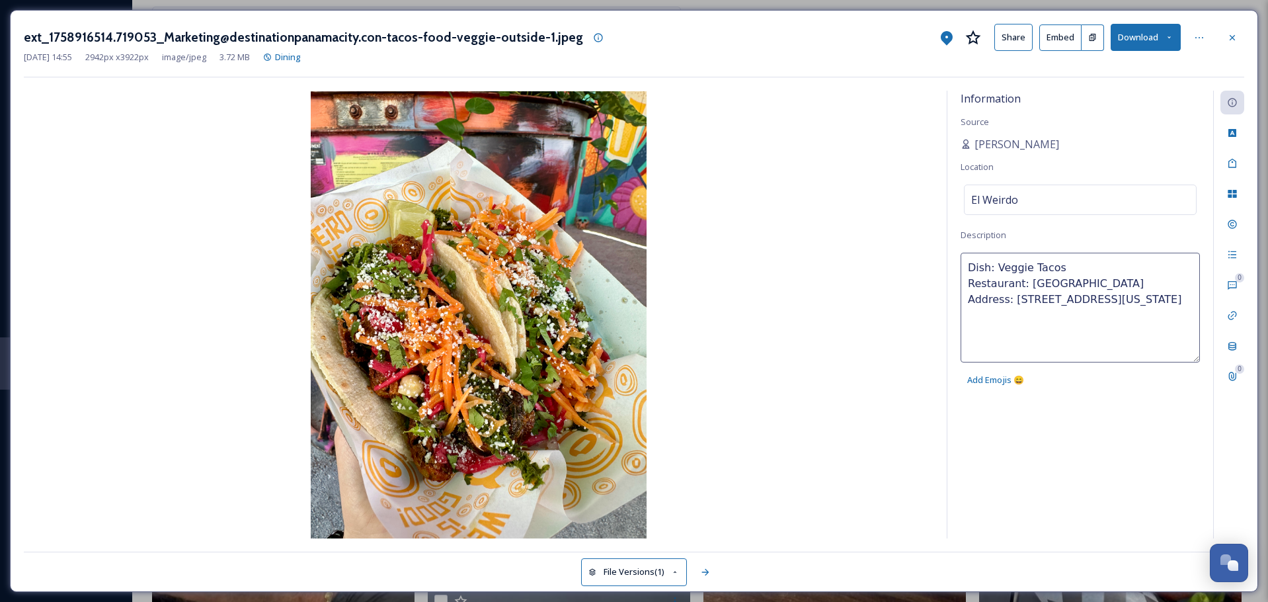
click at [1191, 298] on textarea "Dish: Veggie Tacos Restaurant: [GEOGRAPHIC_DATA] Address: [STREET_ADDRESS][US_S…" at bounding box center [1080, 308] width 239 height 110
paste textarea "El Weirdo’s Veggia Tacos are a fresh and flavorful twist on taco night. Roasted…"
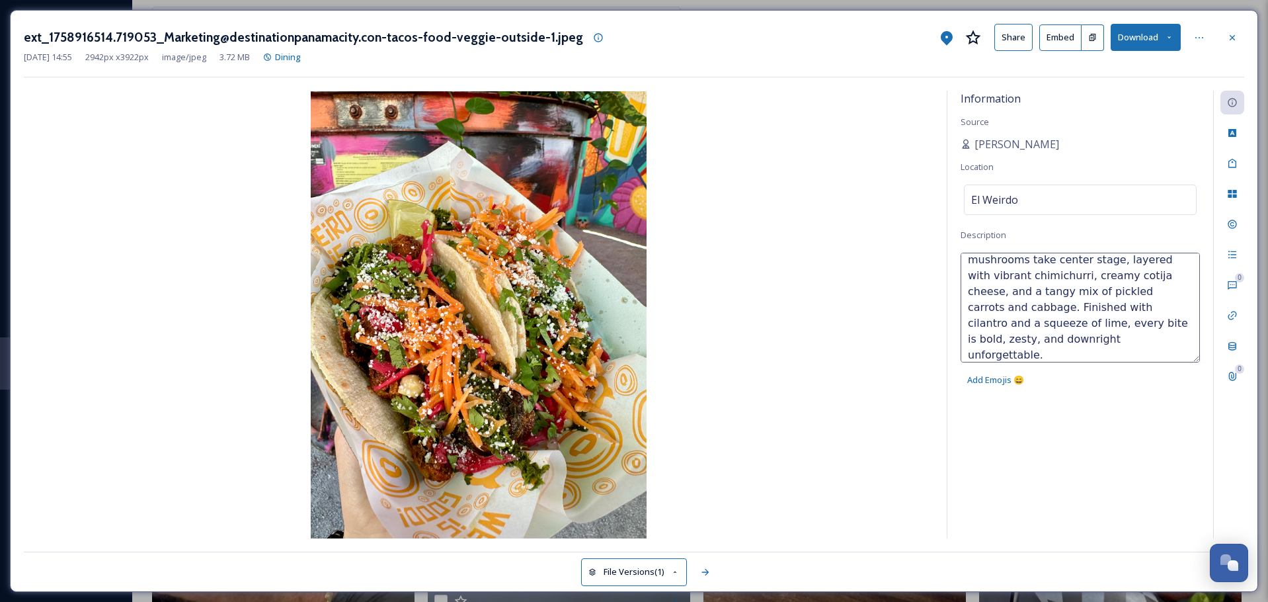
scroll to position [135, 0]
paste textarea "“You will not find another taco with Brussels sprouts anywhere around. It is fu…"
type textarea "Dish: Veggie Tacos Restaurant: [GEOGRAPHIC_DATA] Address: [STREET_ADDRESS][US_S…"
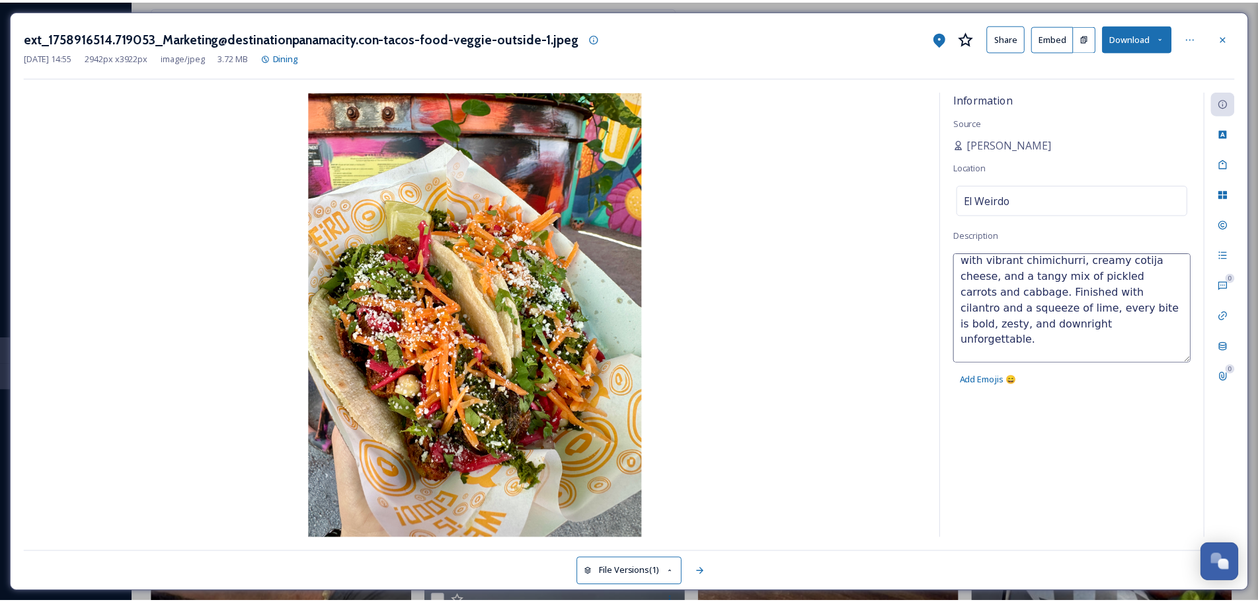
scroll to position [198, 0]
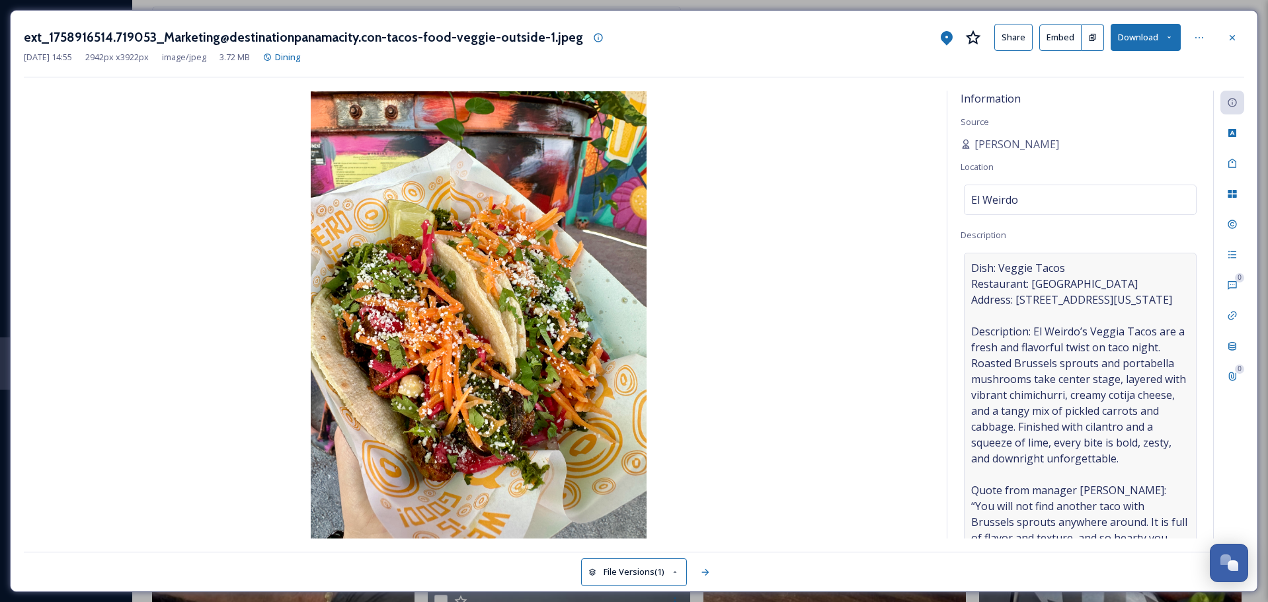
click at [1121, 426] on div "Information Source [PERSON_NAME] Location [GEOGRAPHIC_DATA] Description Dish: V…" at bounding box center [1080, 315] width 266 height 448
click at [594, 33] on icon at bounding box center [598, 37] width 9 height 9
click at [1111, 128] on div "Information Source [PERSON_NAME] Location [GEOGRAPHIC_DATA] Description Dish: V…" at bounding box center [1080, 315] width 266 height 448
click at [274, 37] on h3 "ext_1758916514.719053_Marketing@destinationpanamacity.con-tacos-food-veggie-out…" at bounding box center [303, 37] width 559 height 19
click at [1202, 32] on icon at bounding box center [1199, 37] width 11 height 11
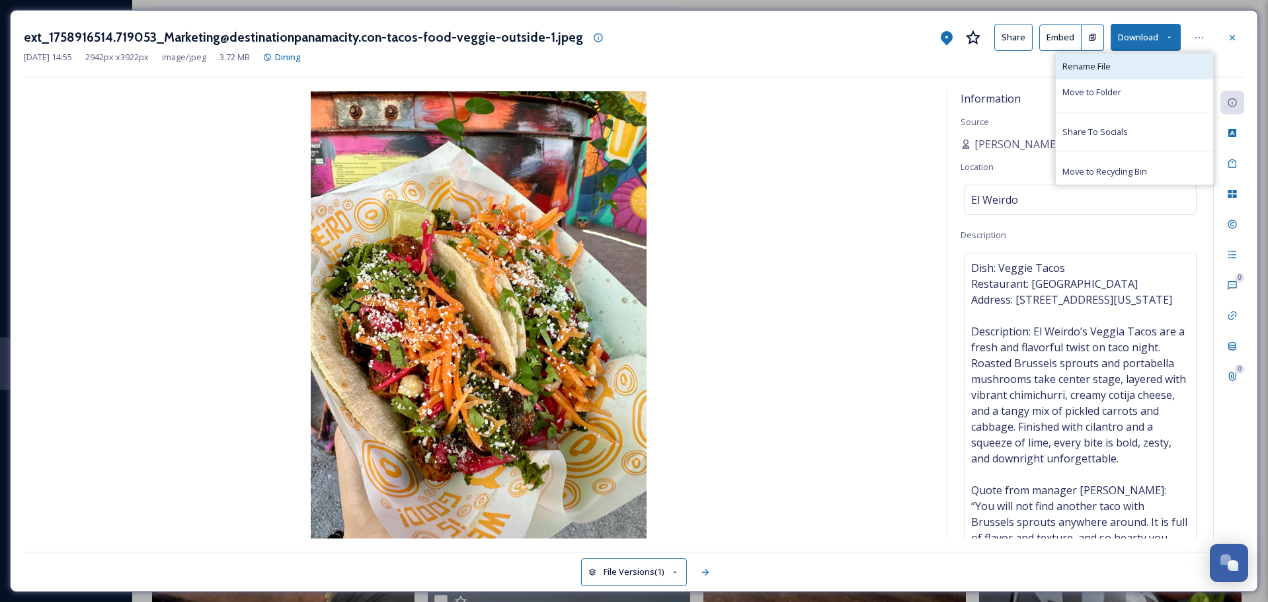
click at [1131, 65] on div "Rename File" at bounding box center [1134, 67] width 157 height 26
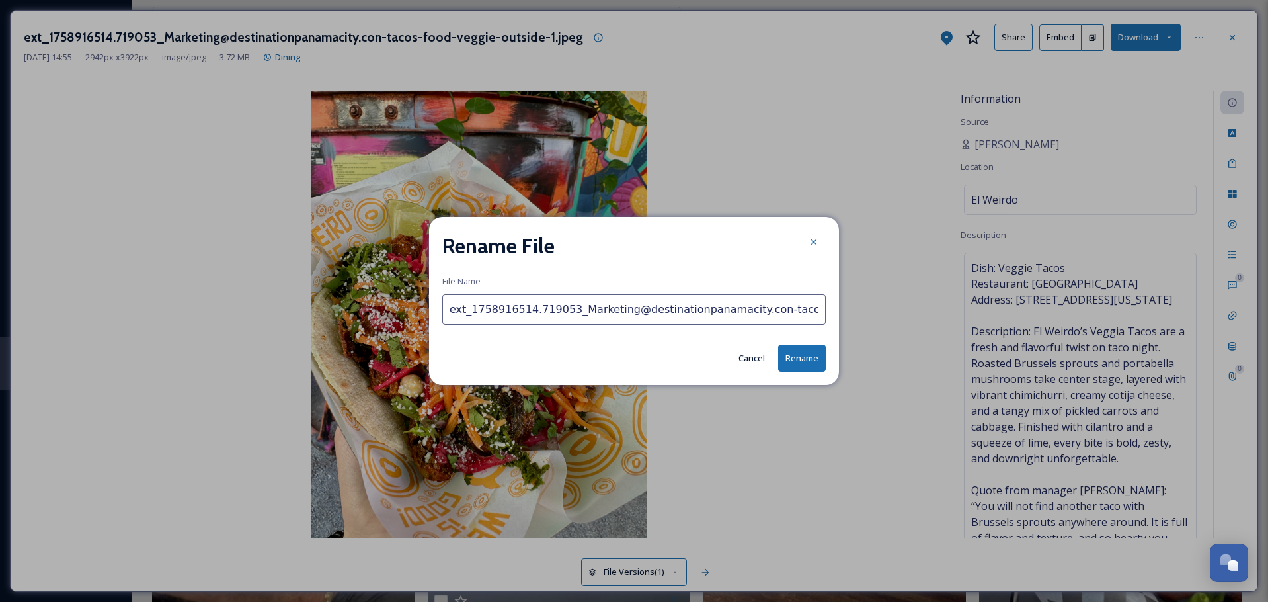
drag, startPoint x: 461, startPoint y: 265, endPoint x: 163, endPoint y: 301, distance: 300.3
click at [163, 300] on div "Rename File File Name ext_1758916514.719053_Marketing@destinationpanamacity.con…" at bounding box center [634, 301] width 1268 height 602
type input "Veggie Tacos_El Weirdo_Panama City [US_STATE][GEOGRAPHIC_DATA]jpeg"
click at [799, 356] on button "Rename" at bounding box center [802, 357] width 48 height 27
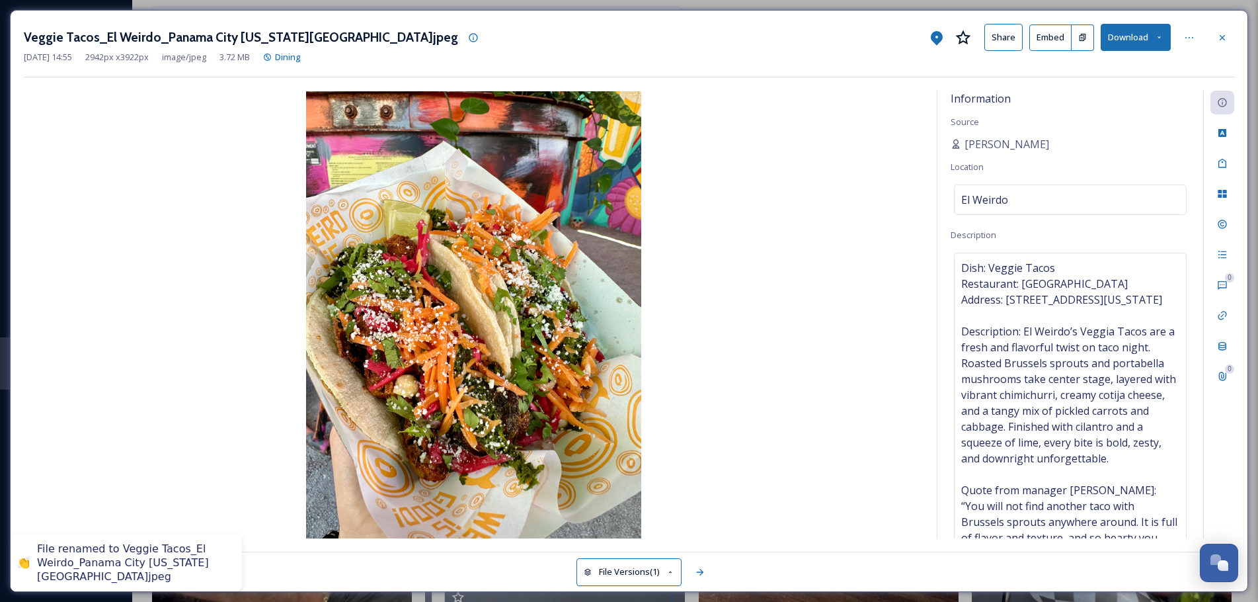
click at [1011, 31] on button "Share" at bounding box center [1003, 37] width 38 height 27
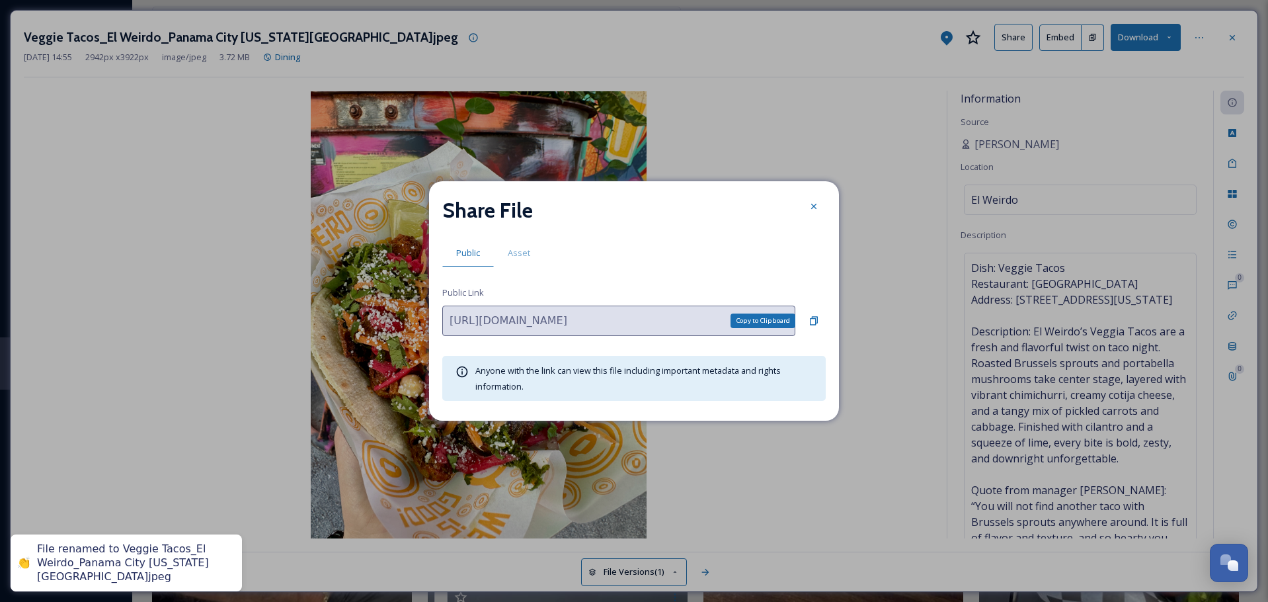
drag, startPoint x: 818, startPoint y: 318, endPoint x: 825, endPoint y: 301, distance: 17.8
click at [820, 318] on div "Copy to Clipboard" at bounding box center [814, 321] width 24 height 24
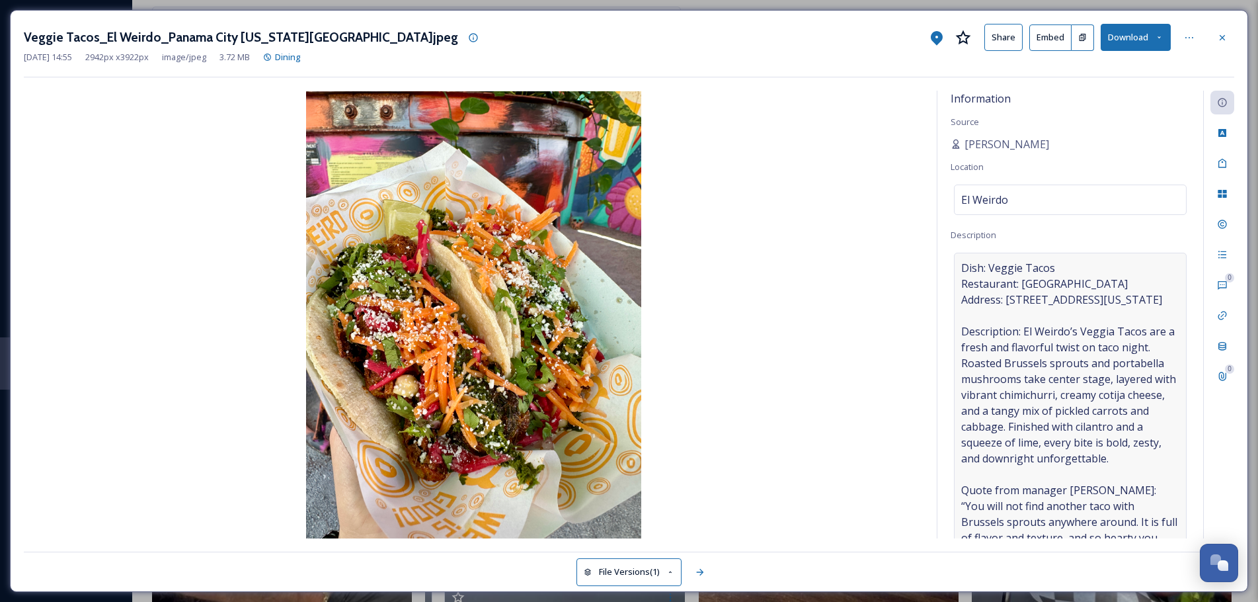
click at [1012, 313] on span "Dish: Veggie Tacos Restaurant: [GEOGRAPHIC_DATA] Address: [STREET_ADDRESS][US_S…" at bounding box center [1070, 410] width 218 height 301
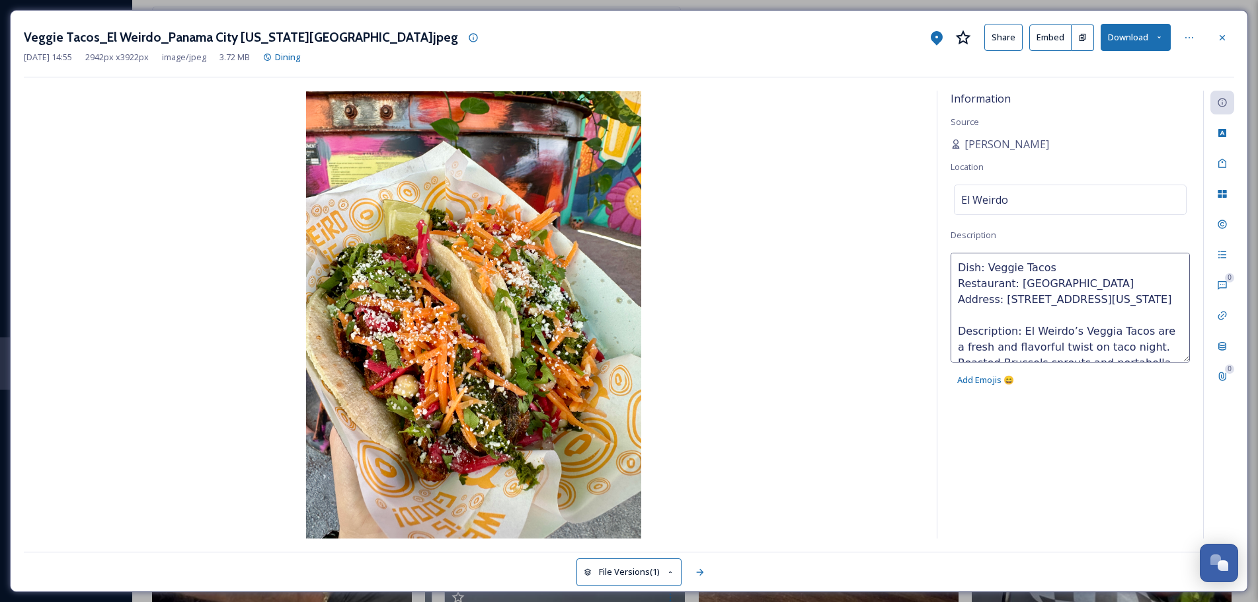
click at [1175, 296] on textarea "Dish: Veggie Tacos Restaurant: [GEOGRAPHIC_DATA] Address: [STREET_ADDRESS][US_S…" at bounding box center [1070, 308] width 239 height 110
paste textarea "[URL][DOMAIN_NAME]"
type textarea "Dish: Veggie Tacos Restaurant: El Weirdo Address: [STREET_ADDRESS][US_STATE] We…"
click at [1129, 451] on div "Information Source [PERSON_NAME] Location [GEOGRAPHIC_DATA] Description Dish: V…" at bounding box center [1070, 315] width 266 height 448
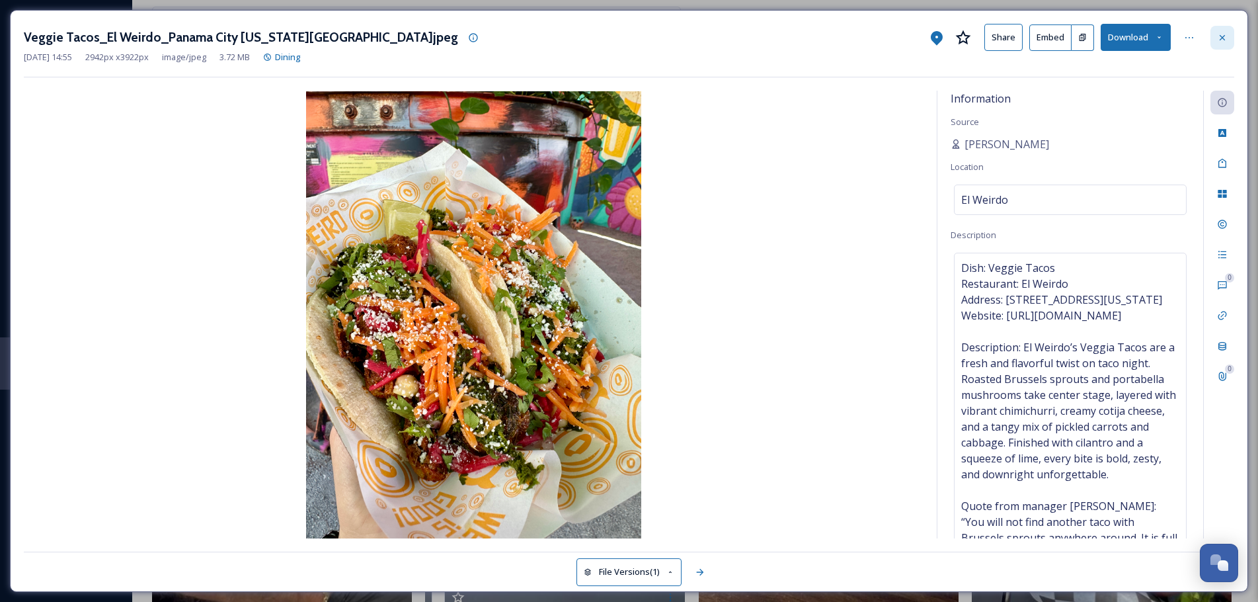
click at [1224, 40] on icon at bounding box center [1222, 37] width 11 height 11
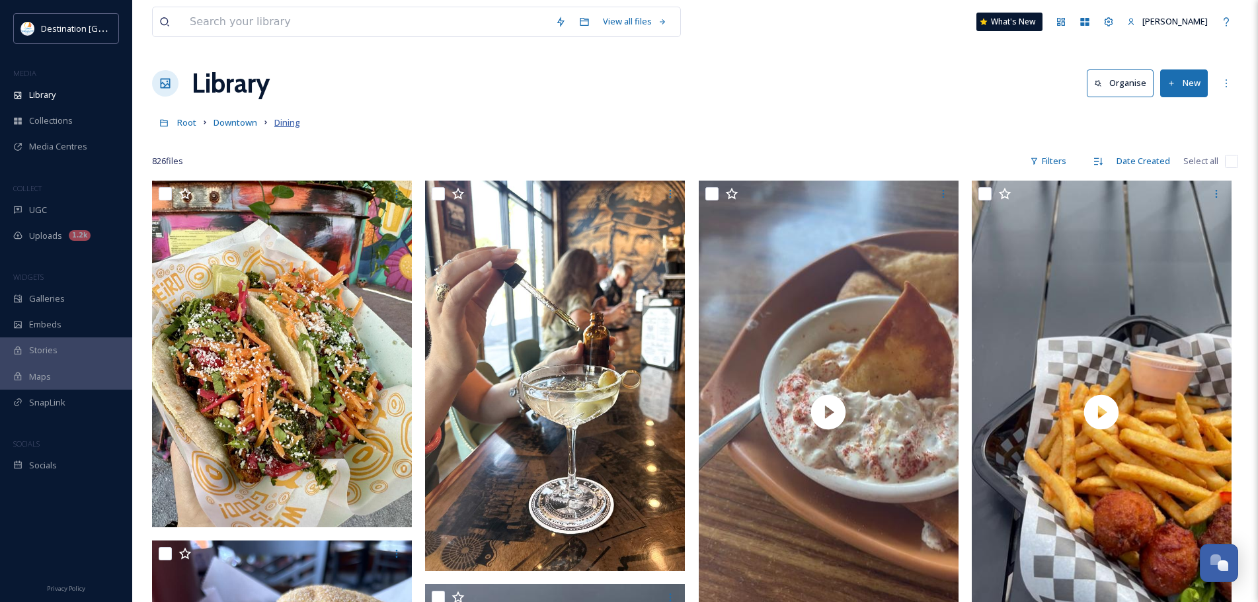
click at [284, 124] on span "Dining" at bounding box center [287, 122] width 26 height 12
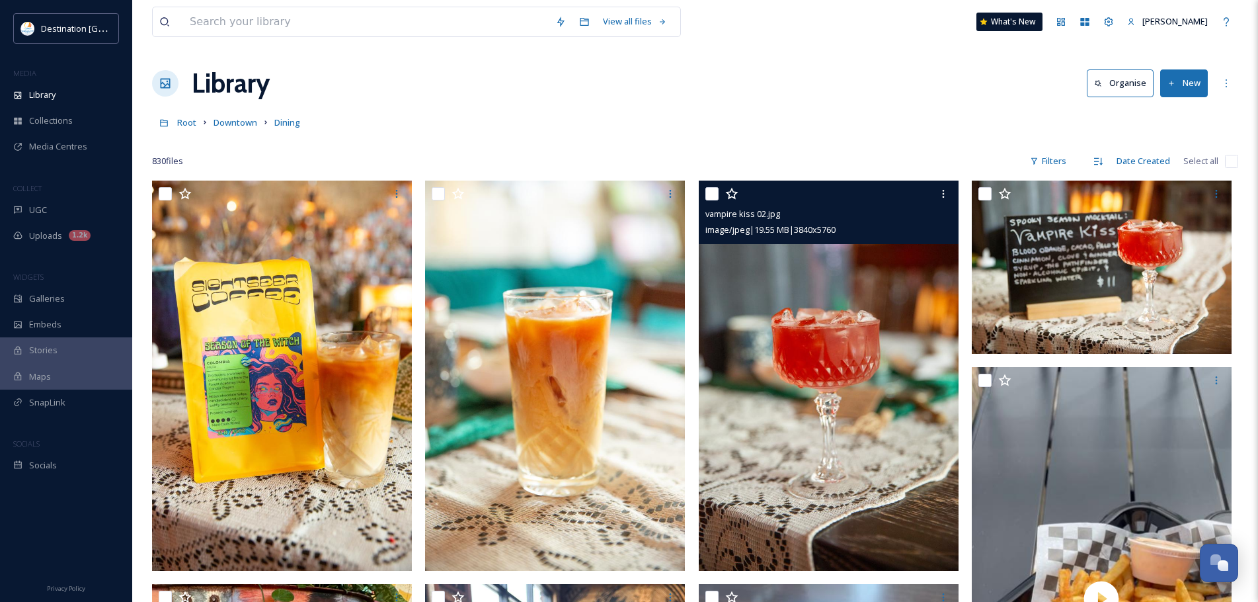
click at [885, 344] on img at bounding box center [829, 375] width 260 height 390
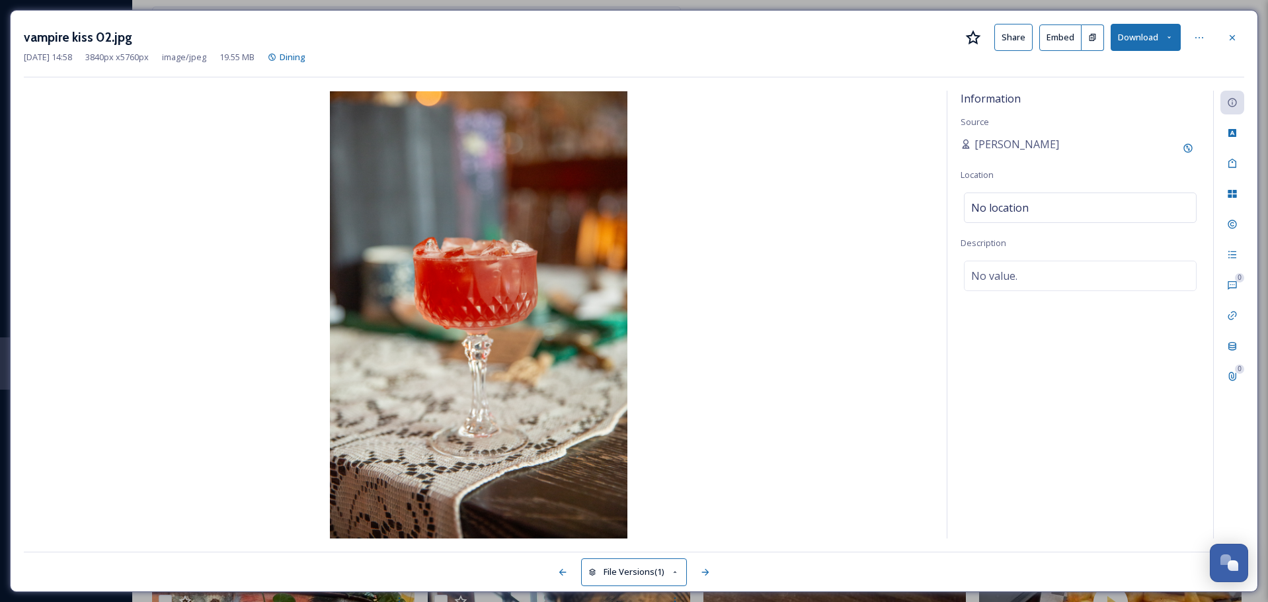
click at [444, 330] on img at bounding box center [479, 314] width 910 height 447
click at [1242, 40] on div at bounding box center [1232, 38] width 24 height 24
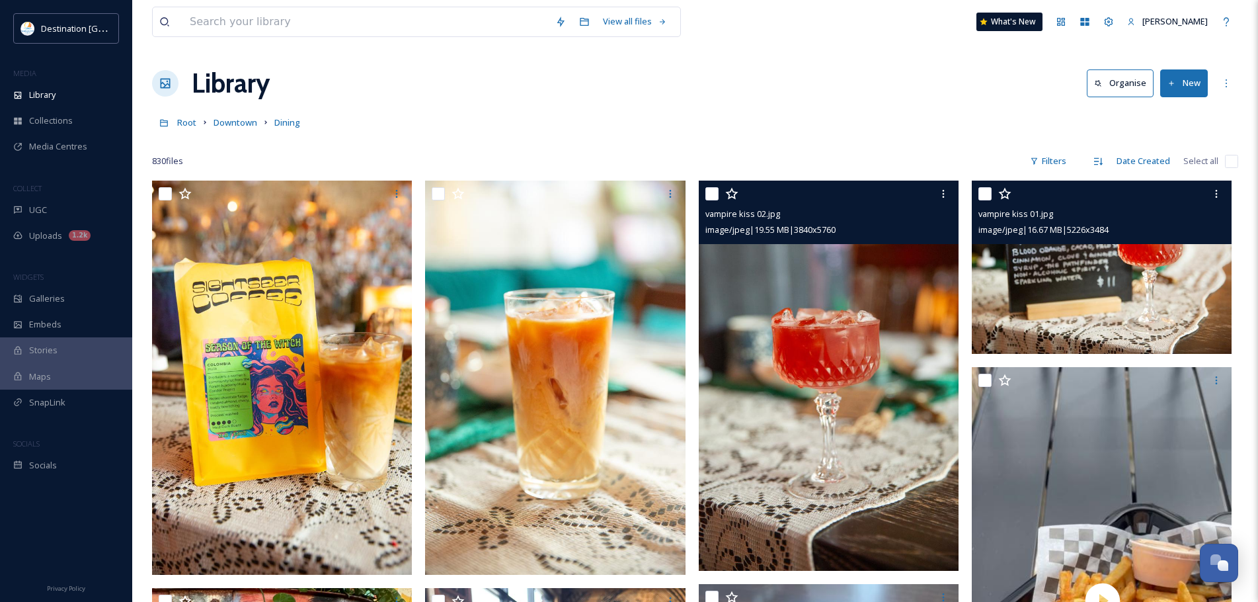
click at [1178, 330] on img at bounding box center [1102, 266] width 260 height 173
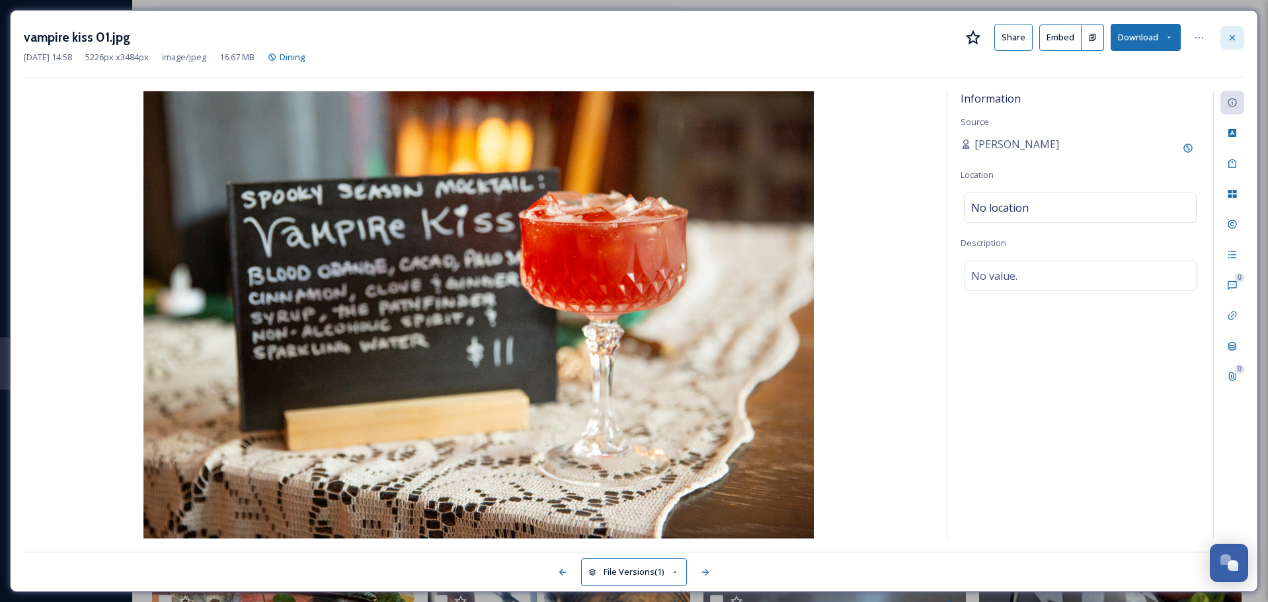
click at [1232, 34] on icon at bounding box center [1232, 37] width 11 height 11
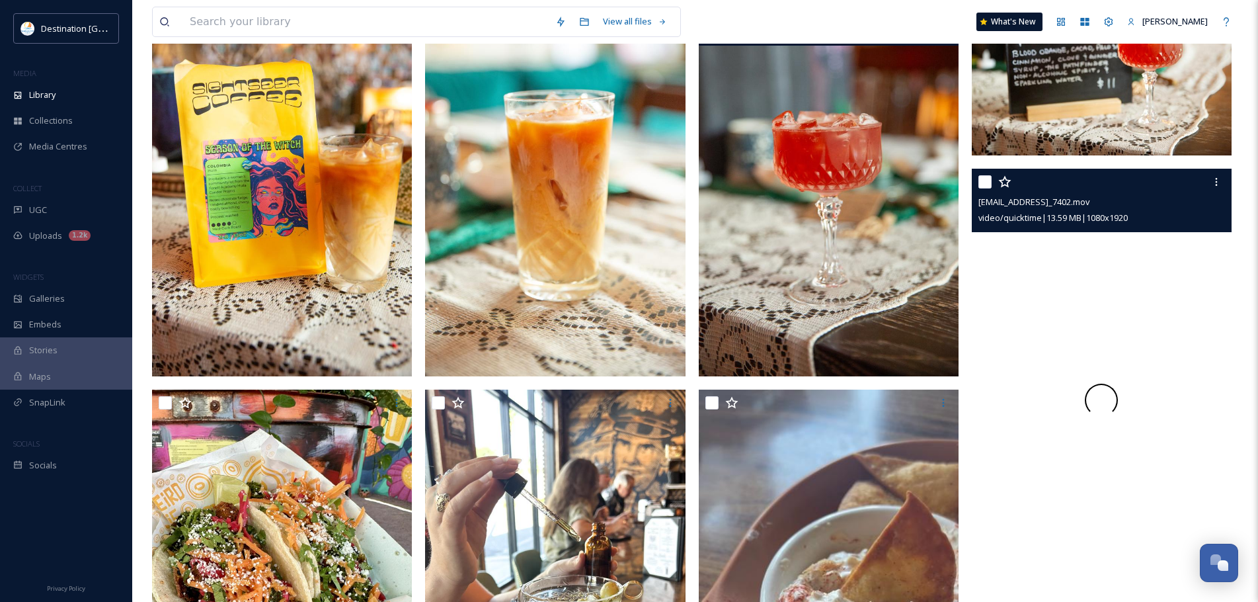
scroll to position [132, 0]
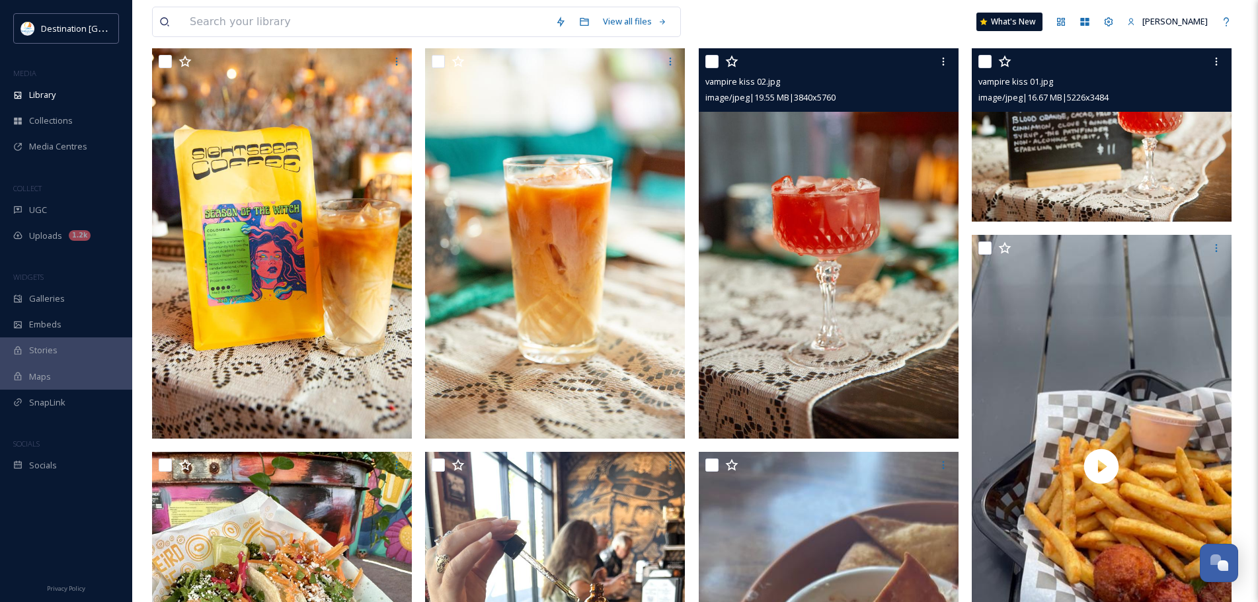
click at [1101, 148] on img at bounding box center [1102, 134] width 260 height 173
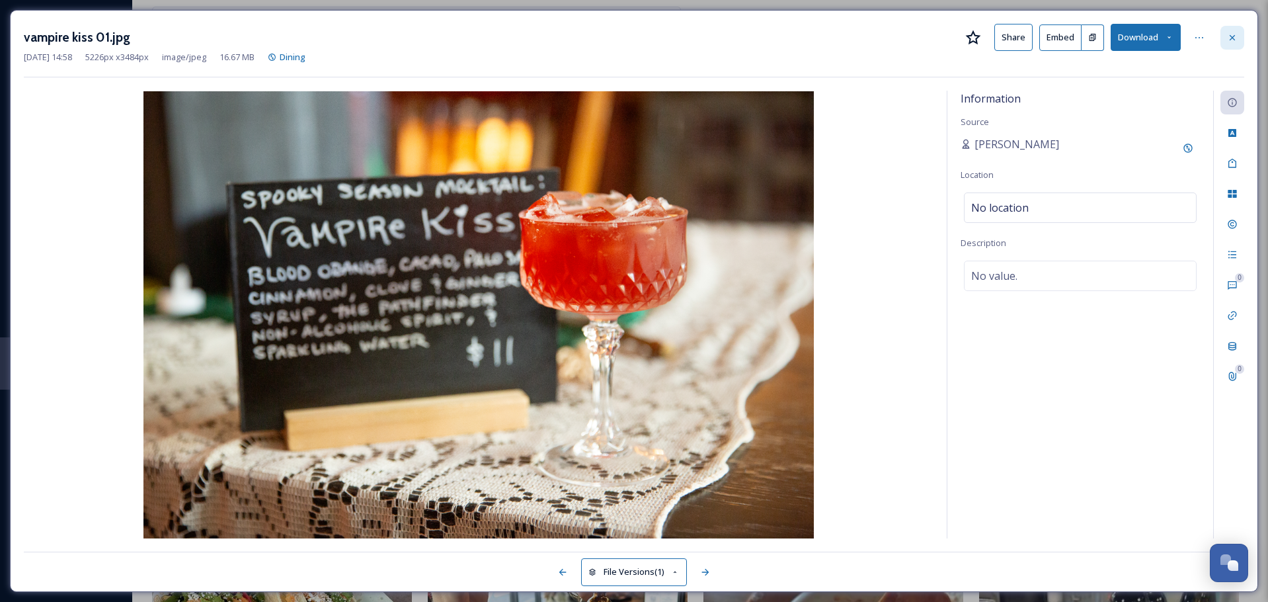
click at [1230, 35] on icon at bounding box center [1232, 36] width 5 height 5
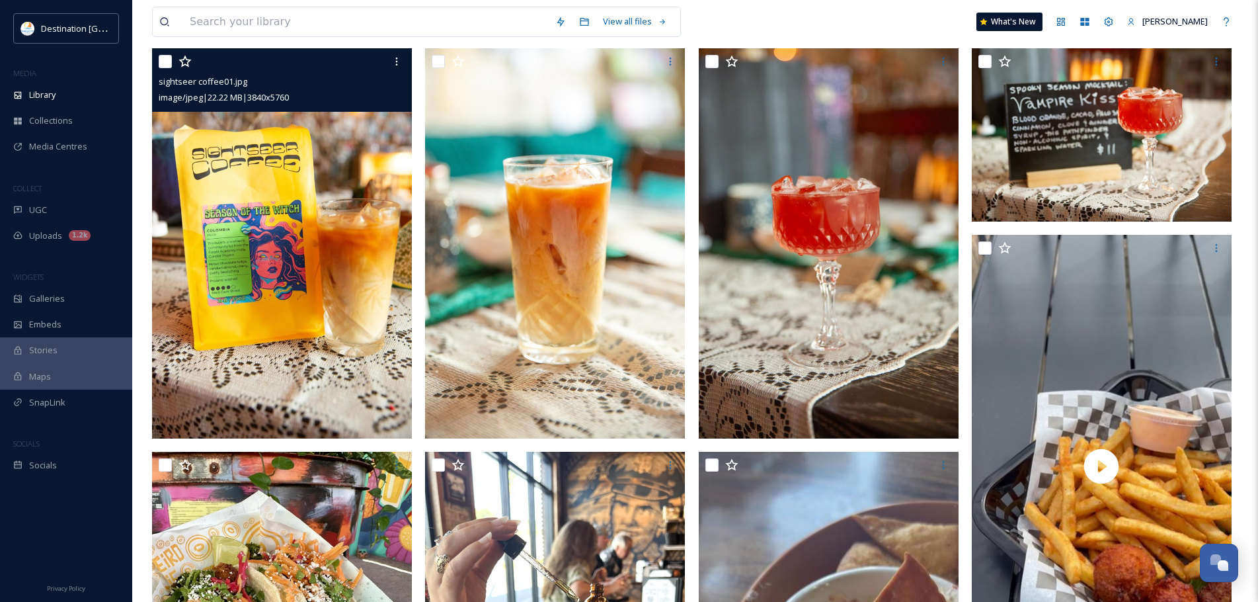
click at [309, 247] on img at bounding box center [282, 243] width 260 height 390
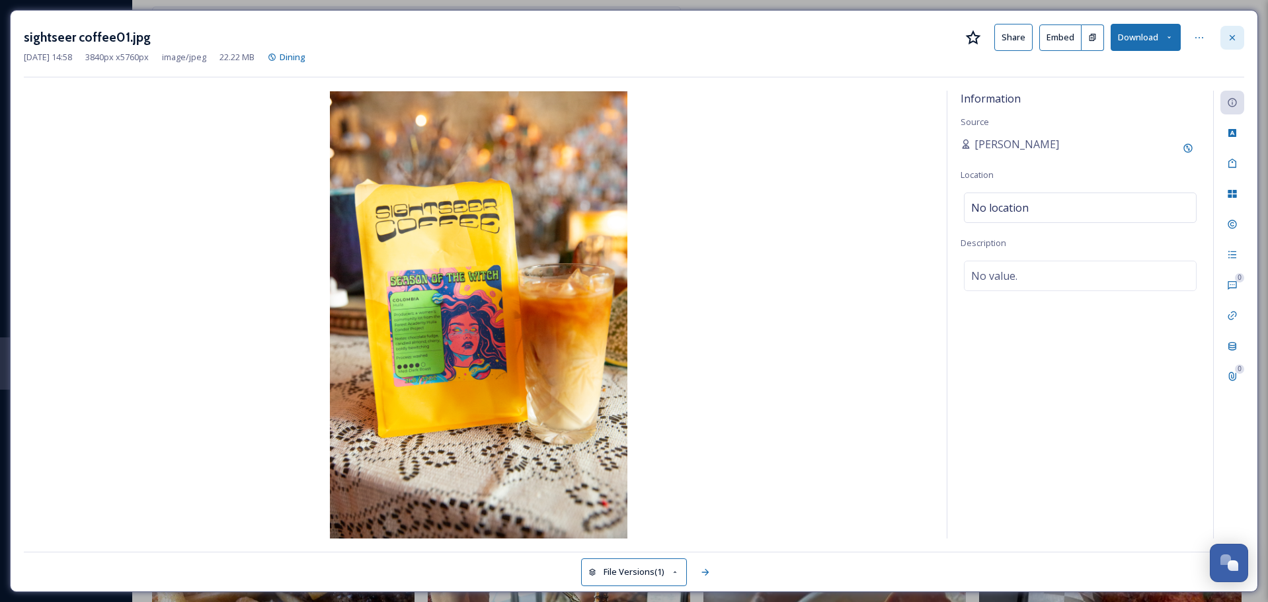
click at [1228, 40] on icon at bounding box center [1232, 37] width 11 height 11
